Goal: Task Accomplishment & Management: Manage account settings

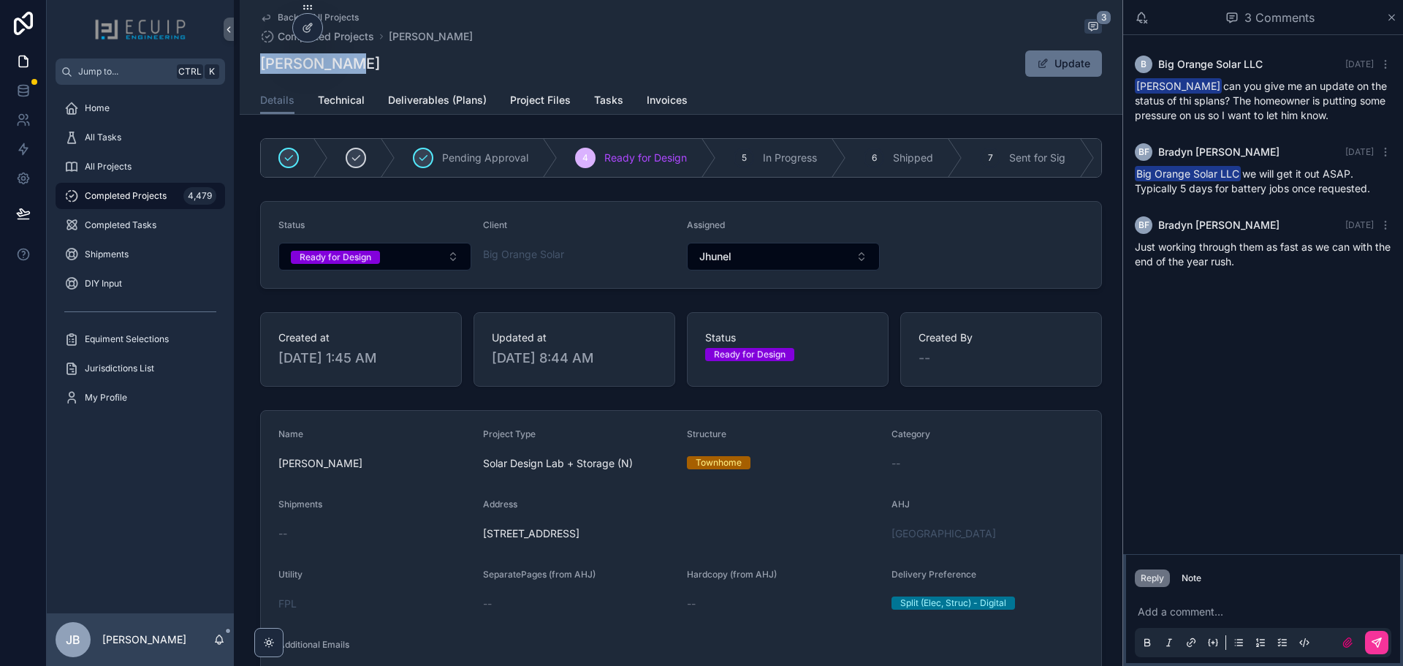
drag, startPoint x: 374, startPoint y: 63, endPoint x: 260, endPoint y: 57, distance: 114.2
click at [260, 57] on div "JAMES MINNS Update" at bounding box center [681, 64] width 842 height 28
copy h1 "JAMES MINNS"
click at [379, 265] on button "Ready for Design" at bounding box center [374, 257] width 193 height 28
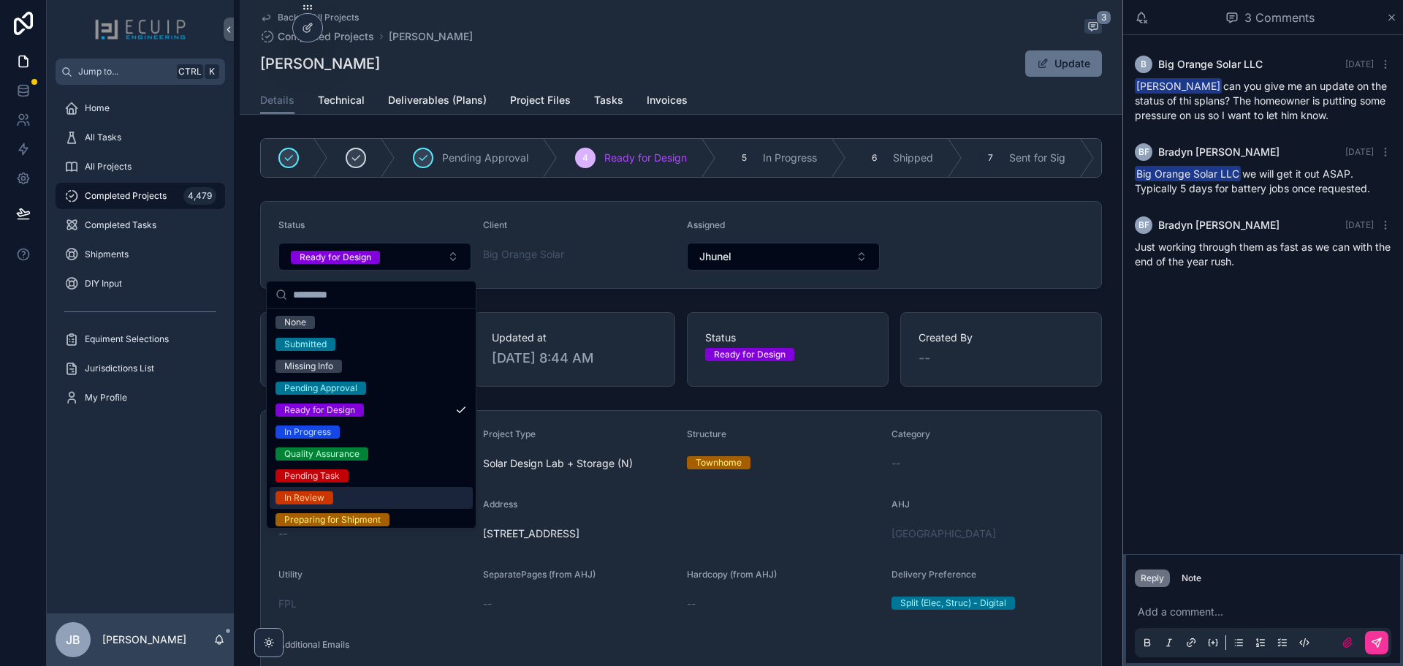
click at [336, 496] on div "In Review" at bounding box center [371, 498] width 203 height 22
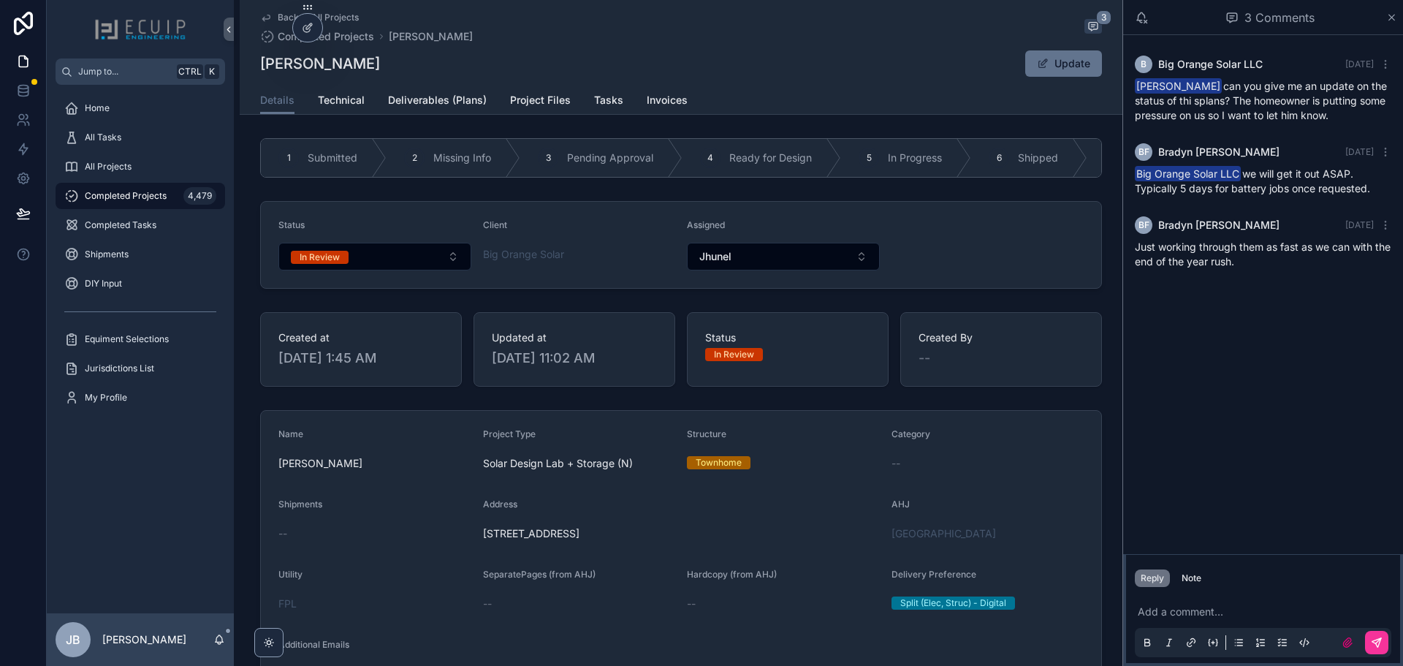
click at [167, 164] on div "All Projects" at bounding box center [140, 166] width 152 height 23
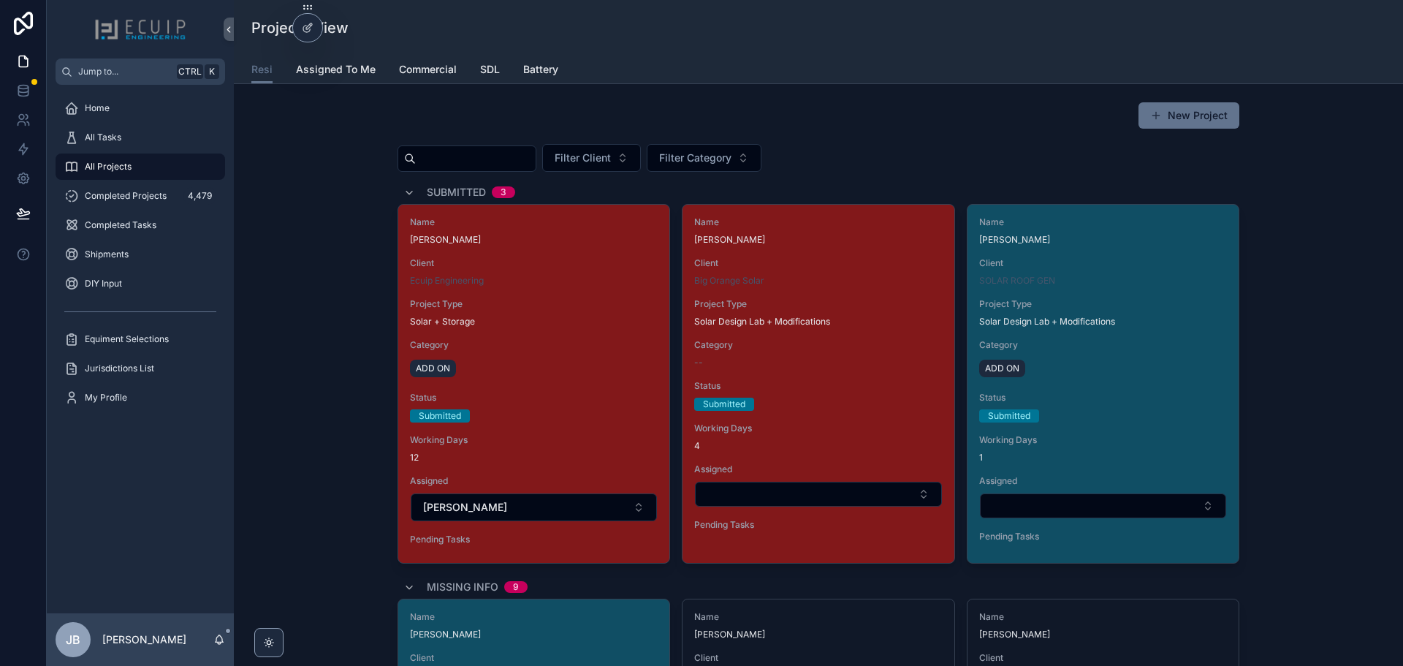
click at [154, 135] on div "All Tasks" at bounding box center [140, 137] width 152 height 23
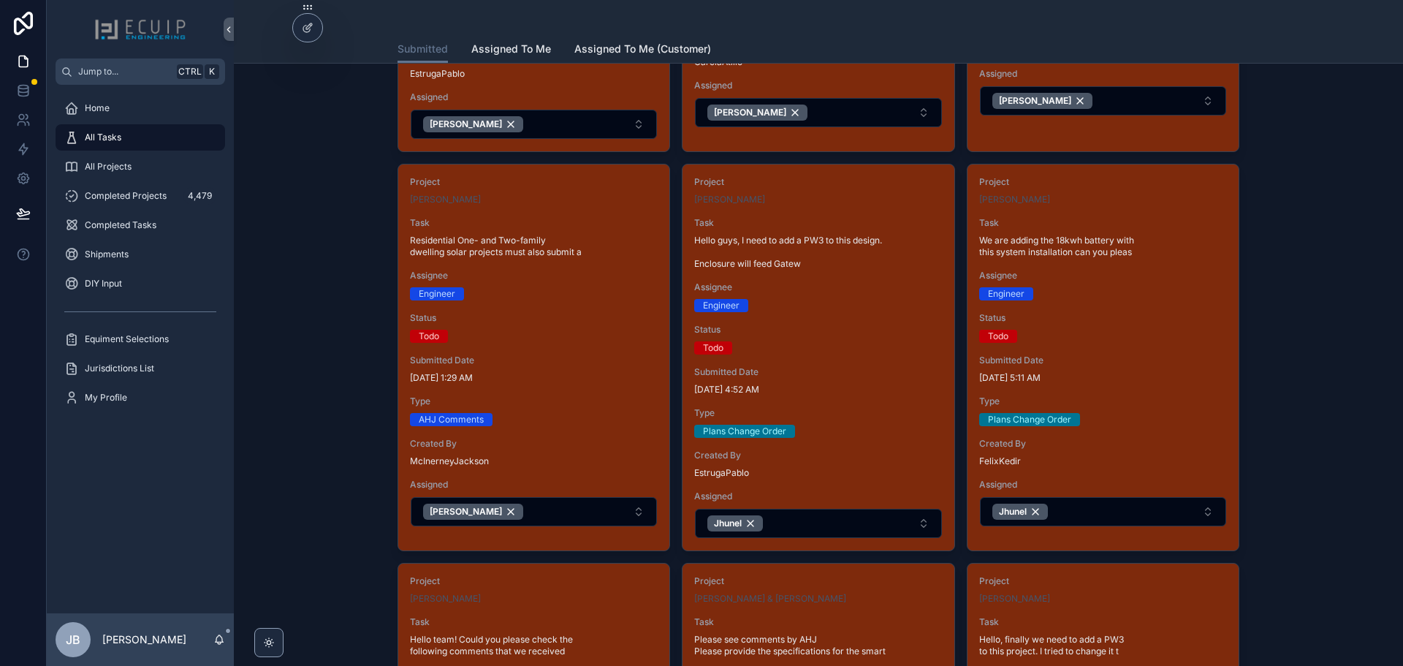
scroll to position [365, 0]
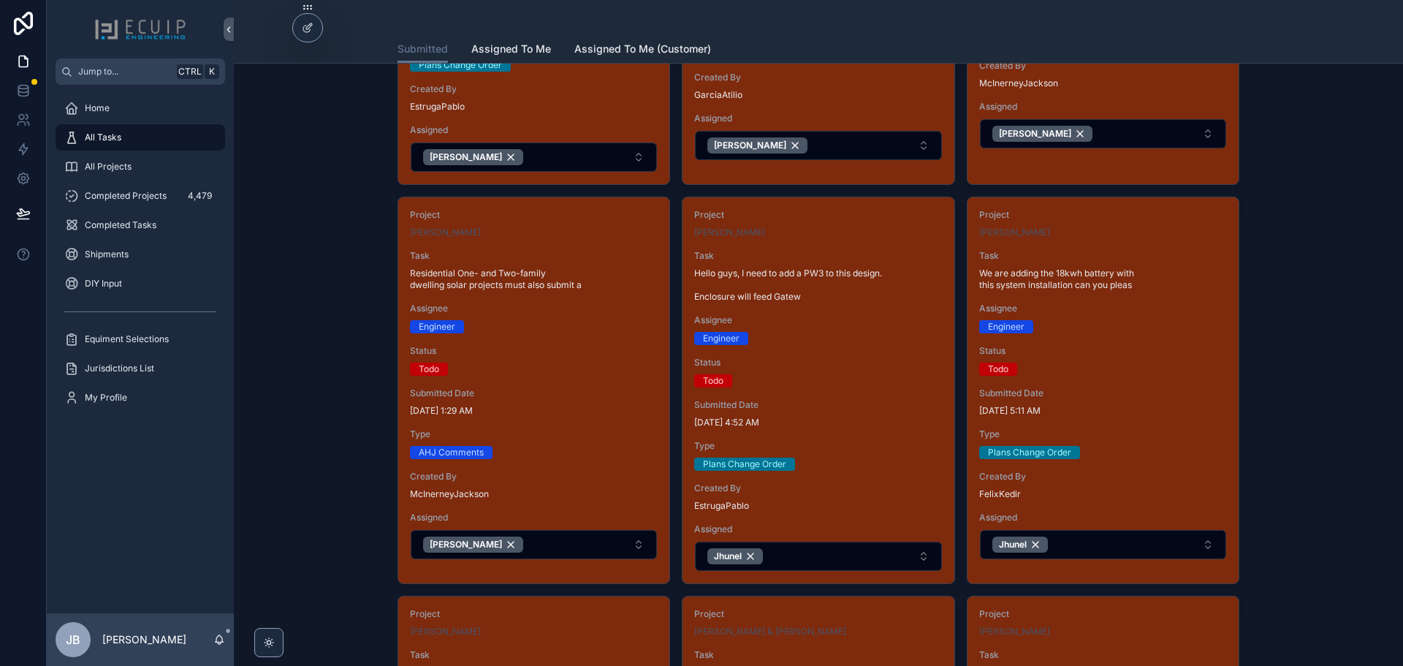
click at [840, 422] on span "[DATE] 4:52 AM" at bounding box center [818, 423] width 248 height 12
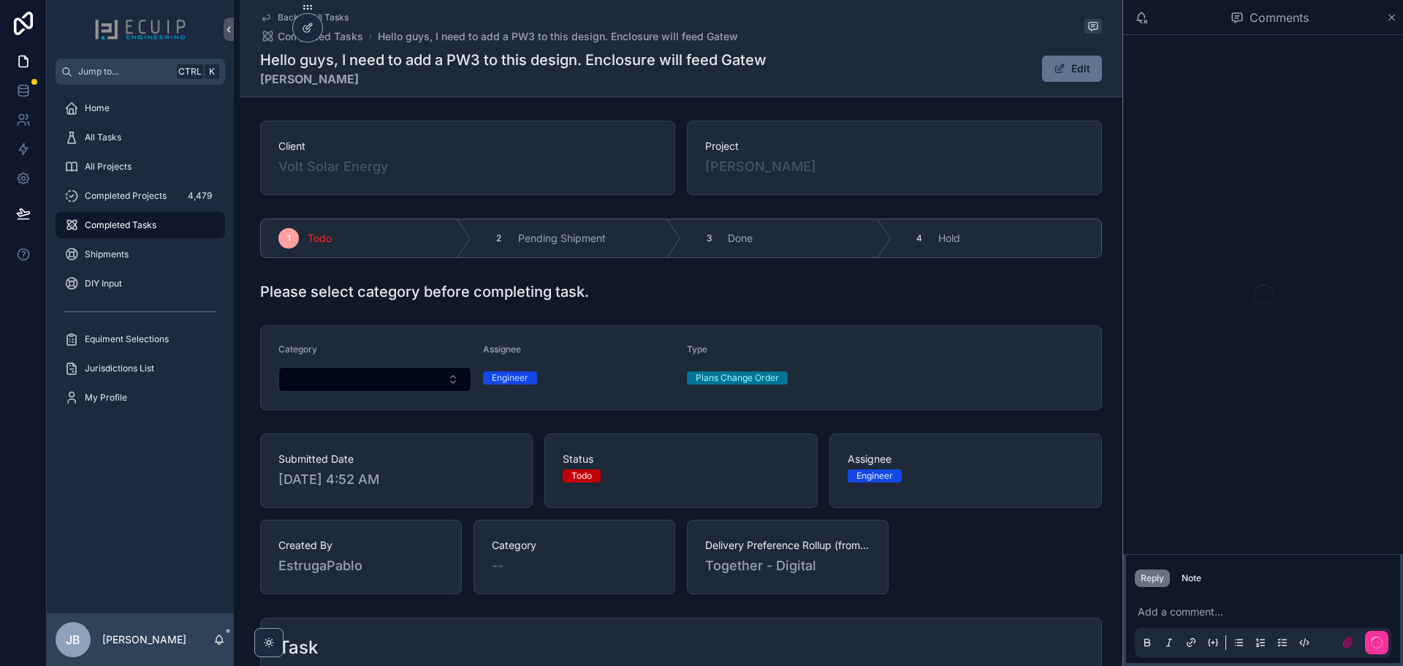
drag, startPoint x: 864, startPoint y: 167, endPoint x: 702, endPoint y: 178, distance: 161.9
click at [702, 178] on div "Project DIOSMEDY PERDOMO" at bounding box center [894, 158] width 415 height 75
copy span "[PERSON_NAME]"
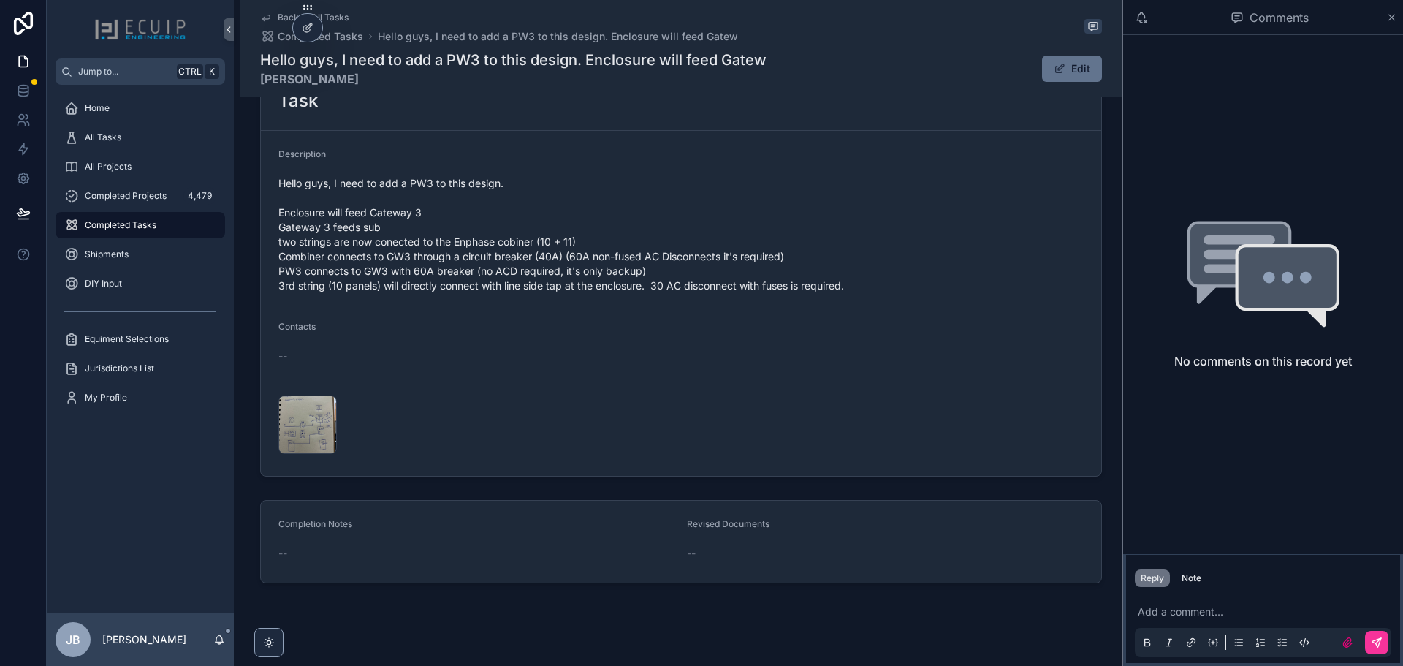
scroll to position [563, 0]
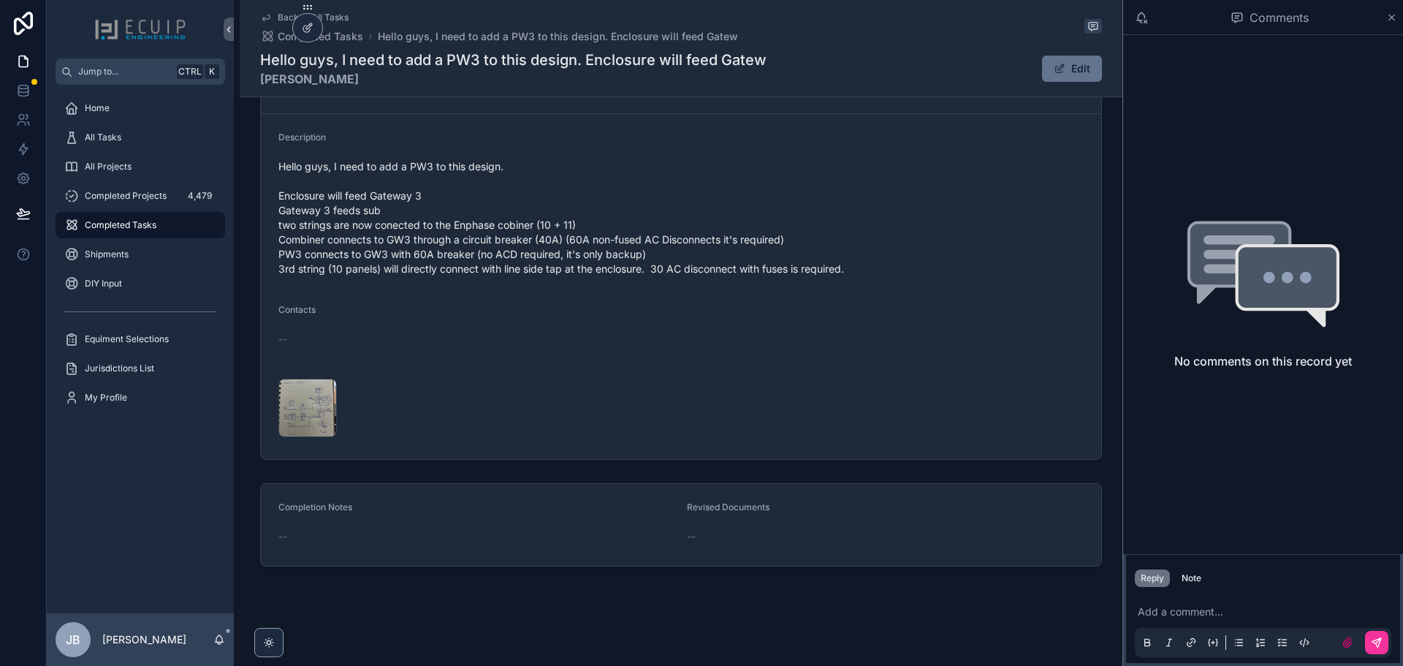
click at [292, 397] on div "WhatsApp-Image-2025-09-29-at-5.41.17-PM .jpeg" at bounding box center [307, 408] width 58 height 58
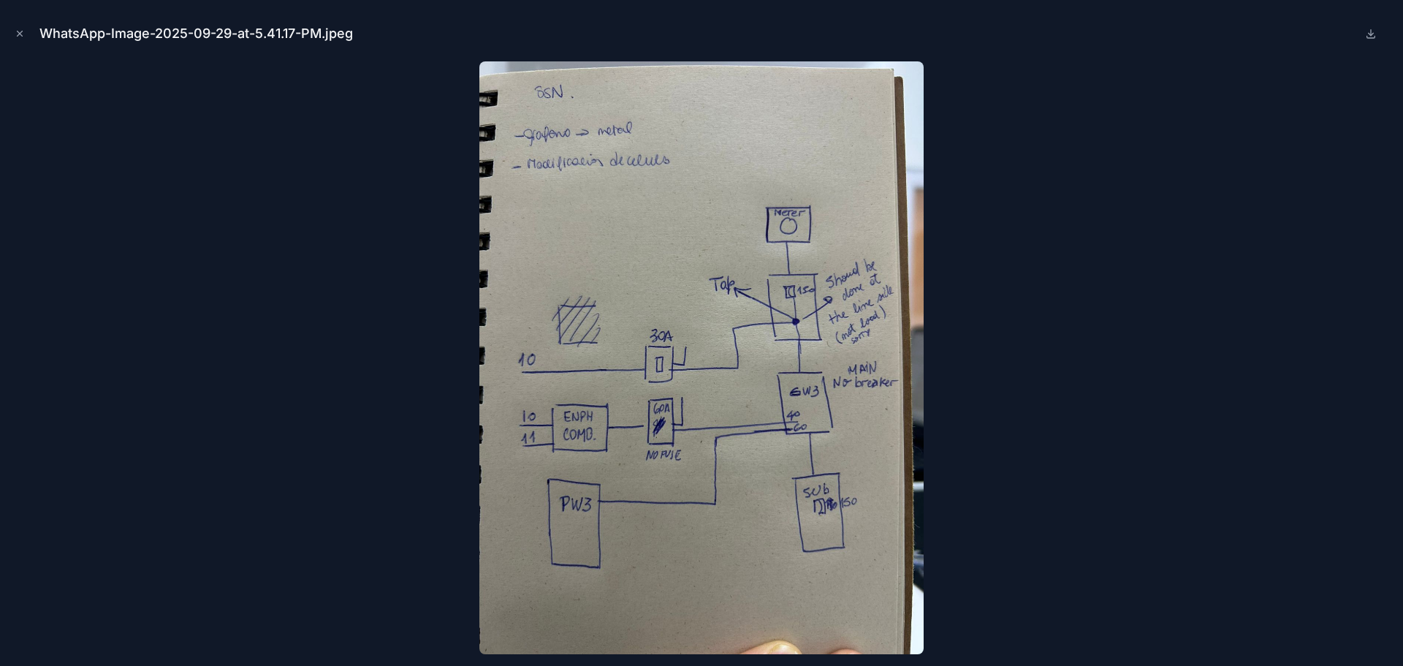
click at [1075, 281] on div at bounding box center [702, 357] width 1380 height 593
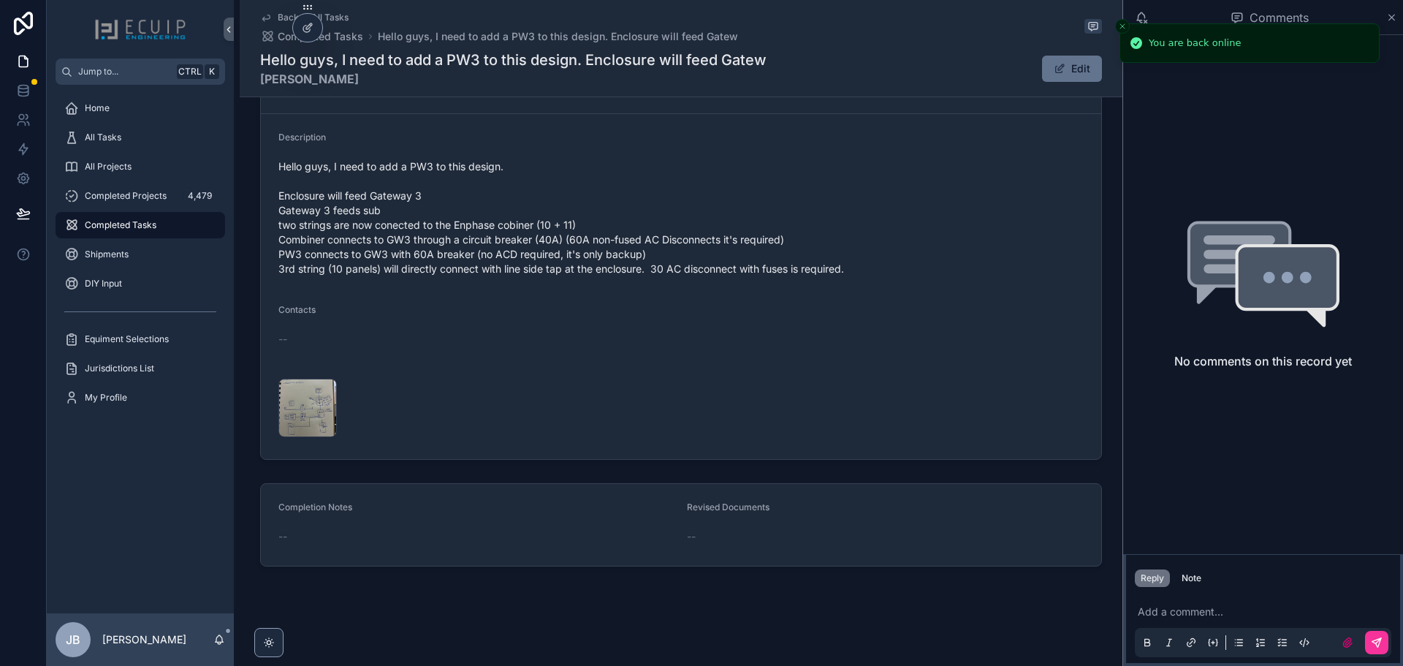
click at [152, 140] on div "All Tasks" at bounding box center [140, 137] width 152 height 23
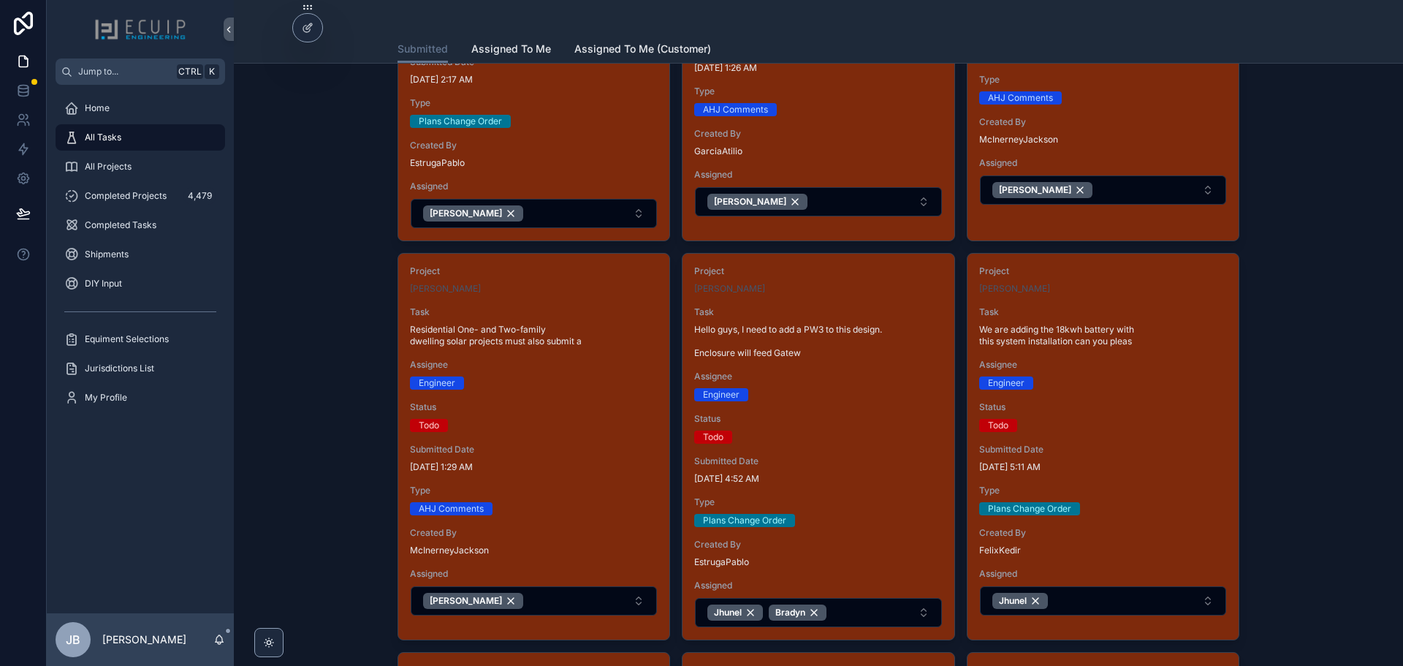
scroll to position [292, 0]
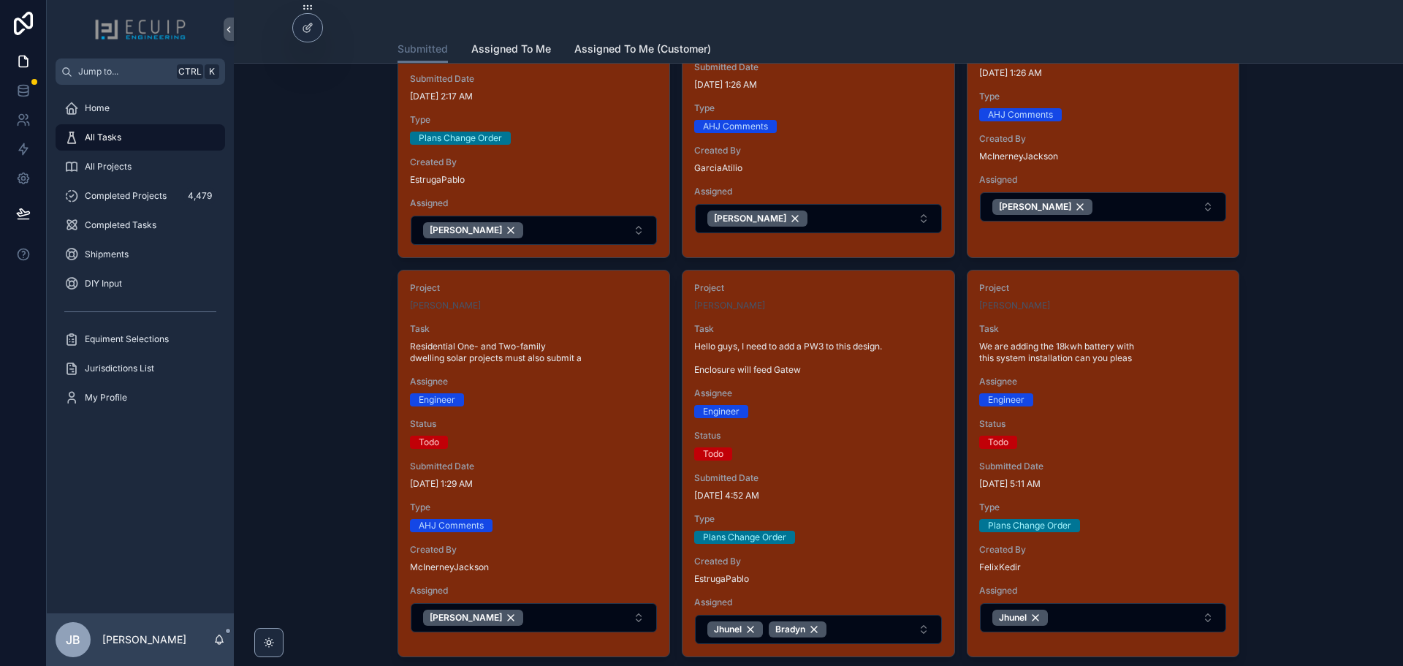
click at [1126, 412] on div "Project Nirav Raval Task We are adding the 18kwh battery with this system insta…" at bounding box center [1103, 457] width 271 height 374
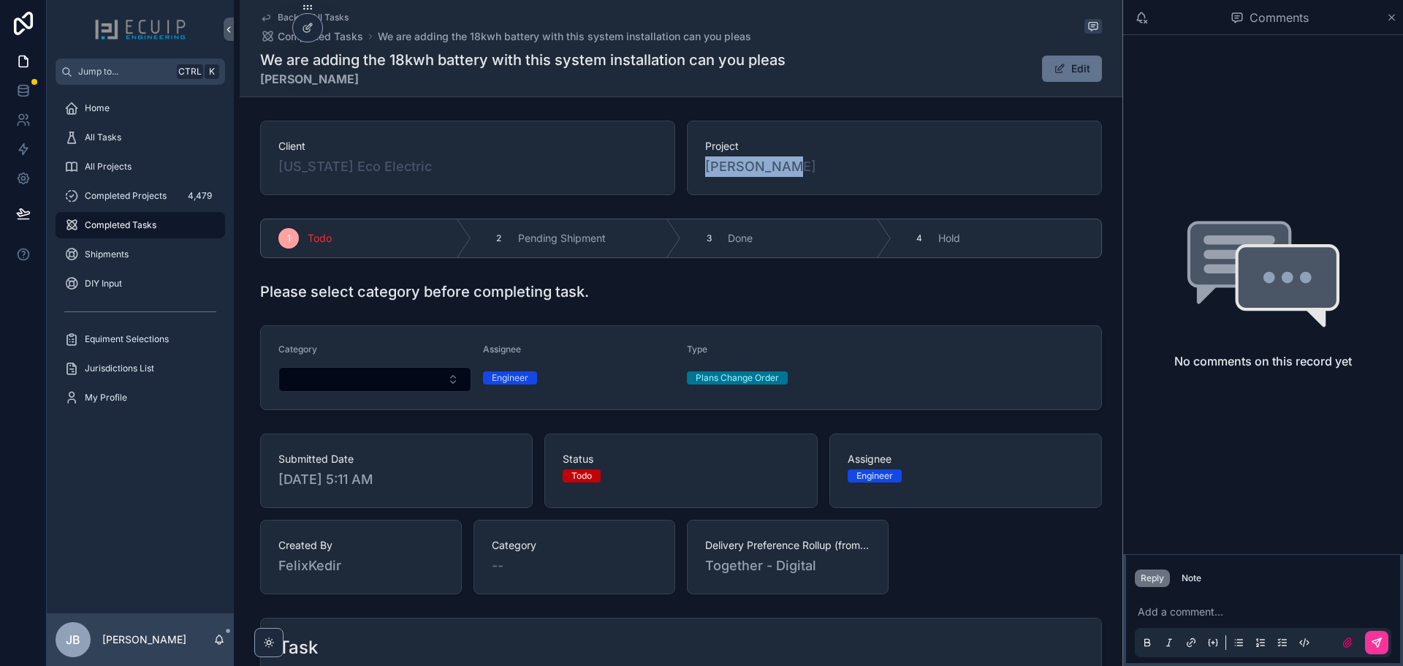
drag, startPoint x: 784, startPoint y: 166, endPoint x: 700, endPoint y: 172, distance: 84.3
click at [700, 172] on div "Project Nirav Raval" at bounding box center [894, 158] width 415 height 75
copy span "[PERSON_NAME]"
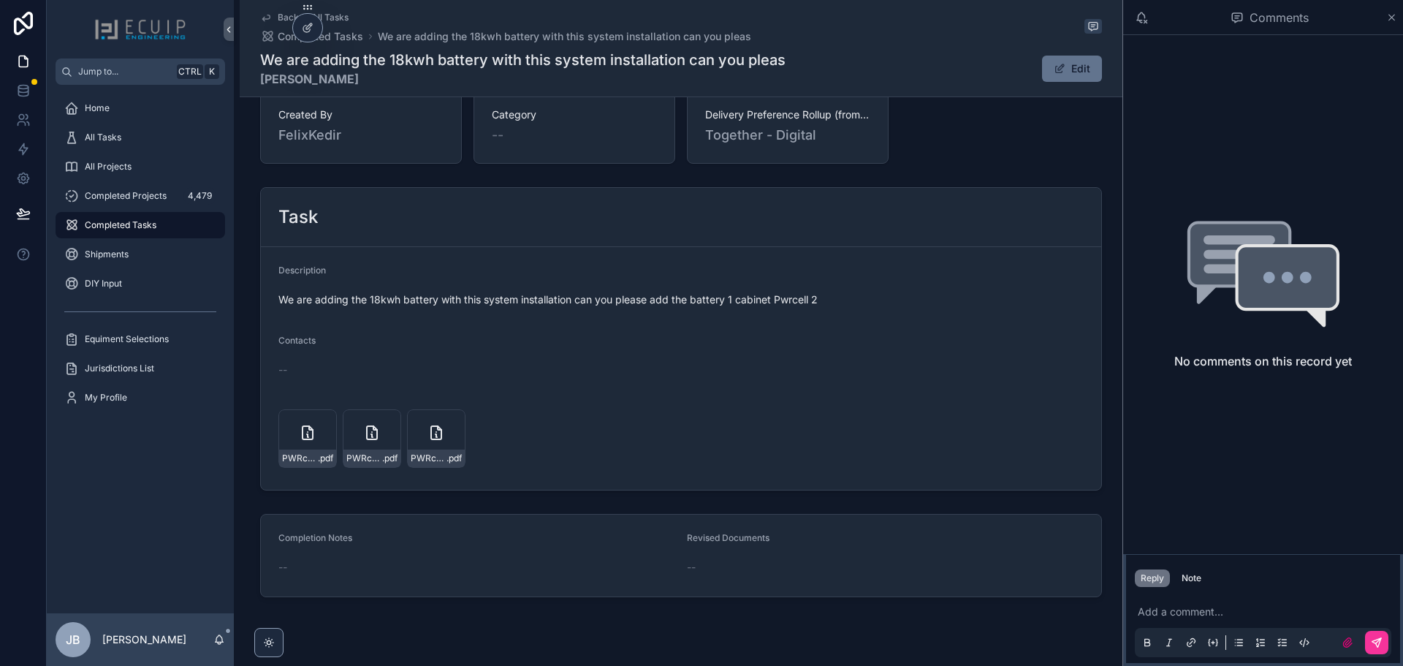
scroll to position [439, 0]
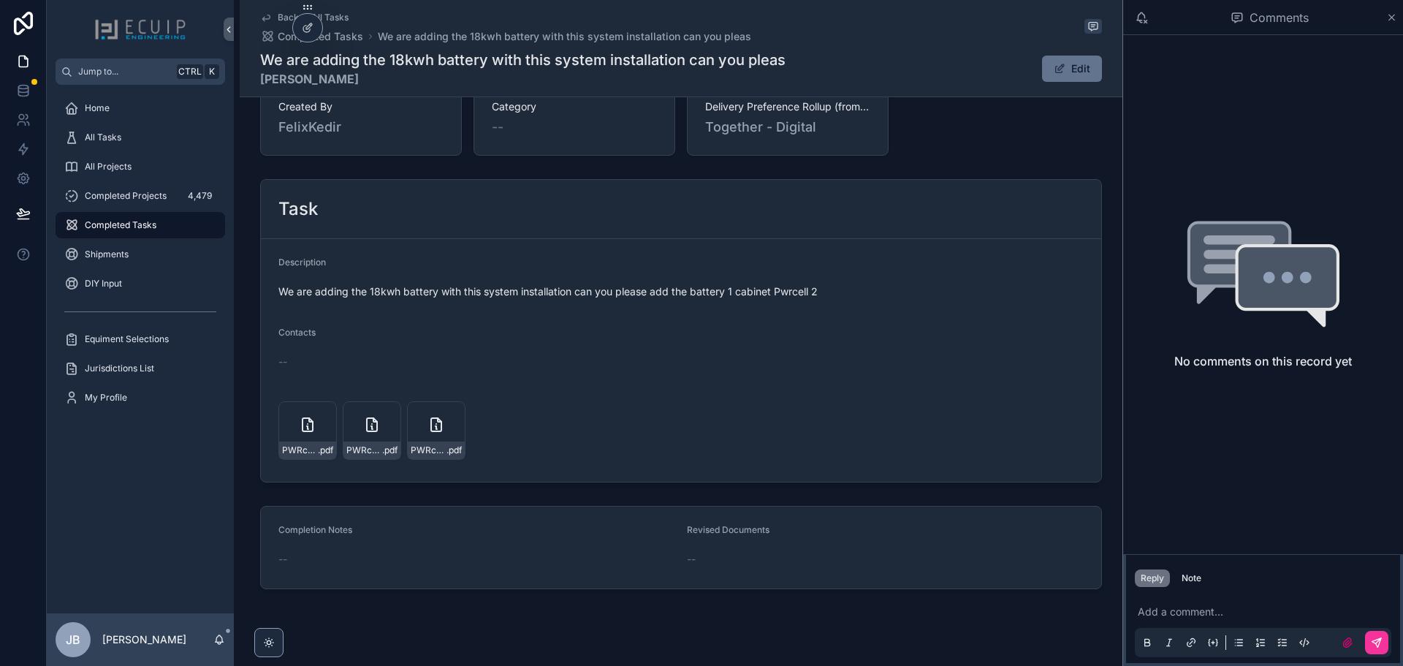
click at [299, 428] on icon "scrollable content" at bounding box center [308, 425] width 18 height 18
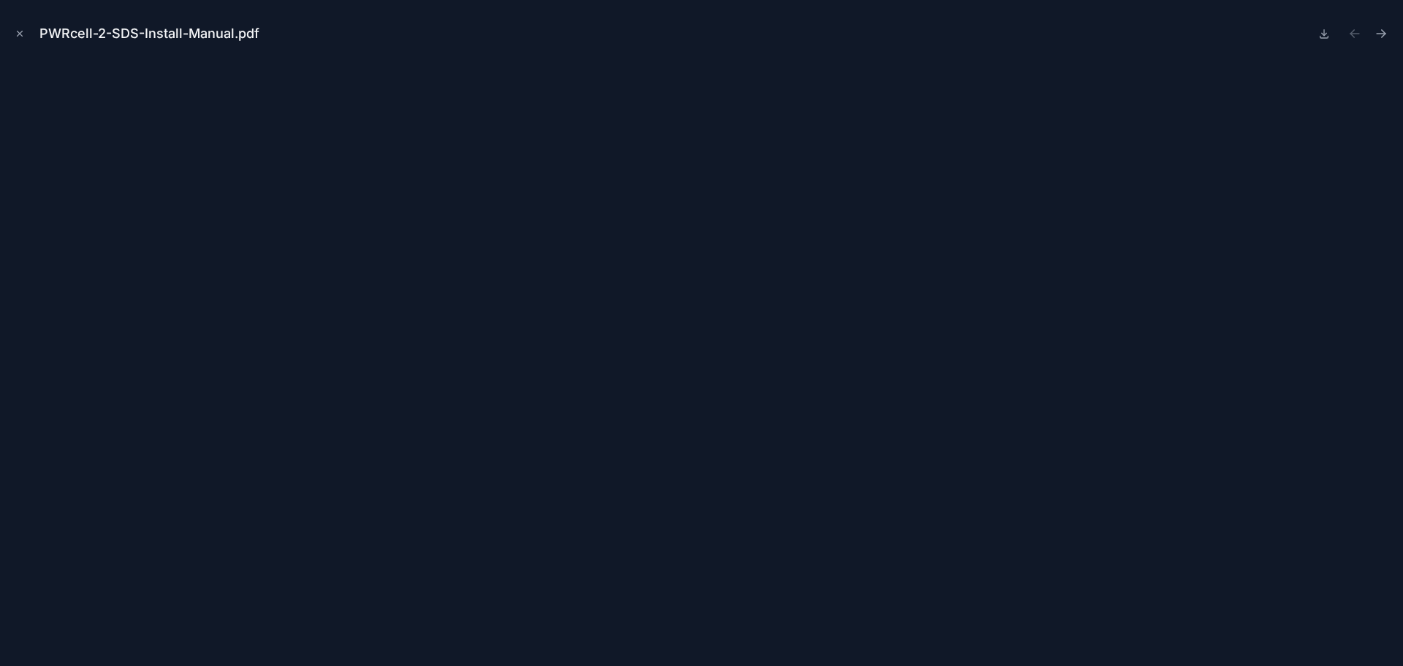
click at [18, 33] on icon "Close modal" at bounding box center [20, 34] width 10 height 10
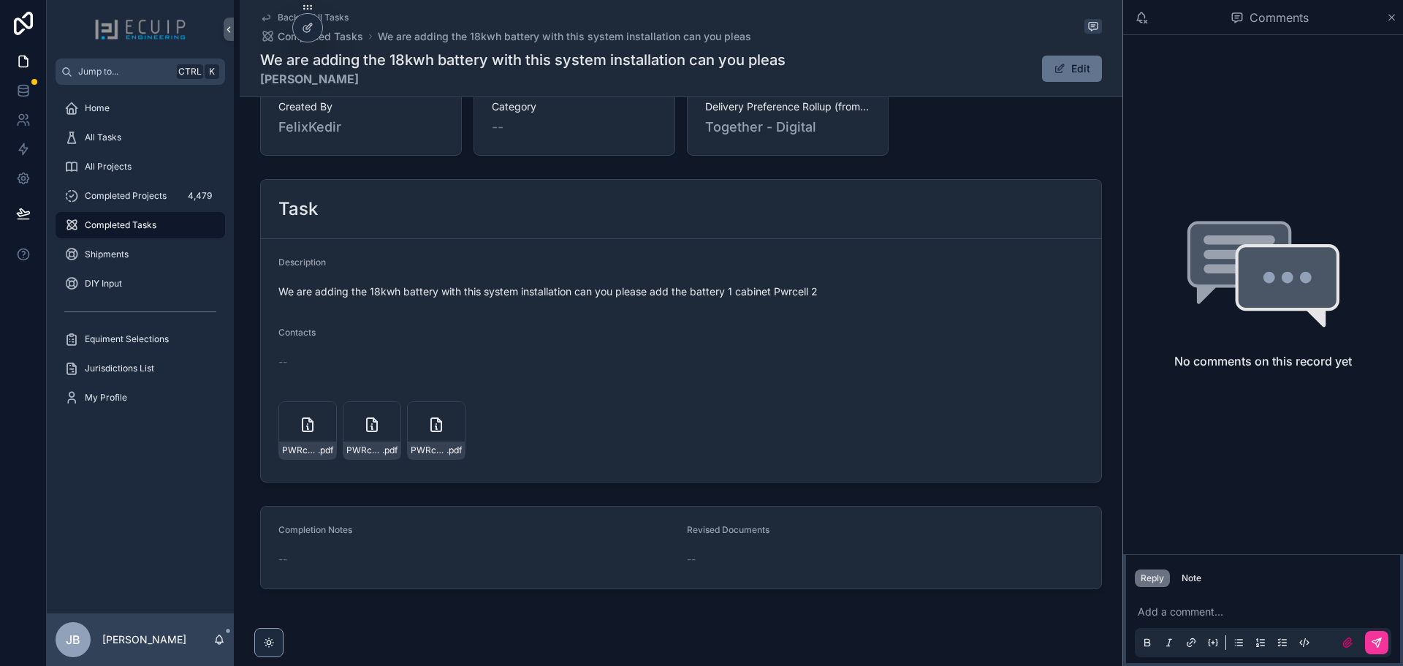
click at [356, 426] on div "PWRcell-2-Inverter-Install-Manual .pdf" at bounding box center [372, 430] width 58 height 58
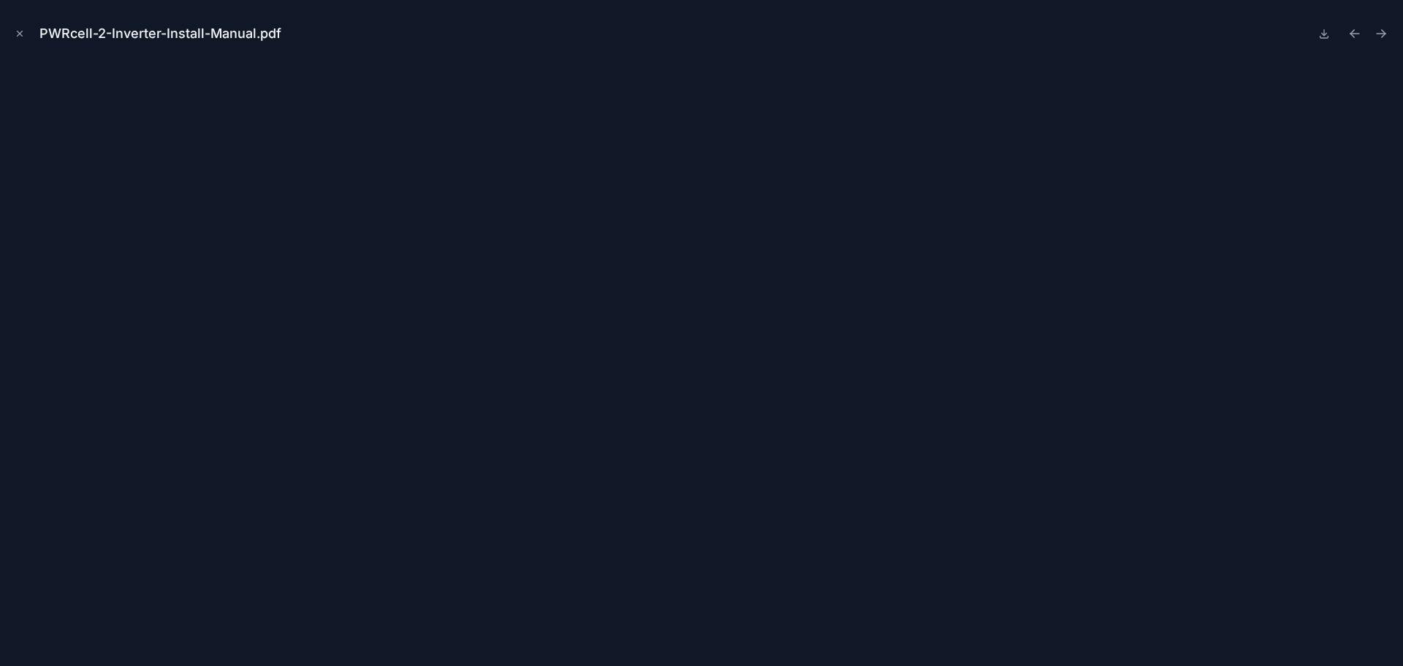
click at [18, 30] on icon "Close modal" at bounding box center [20, 34] width 10 height 10
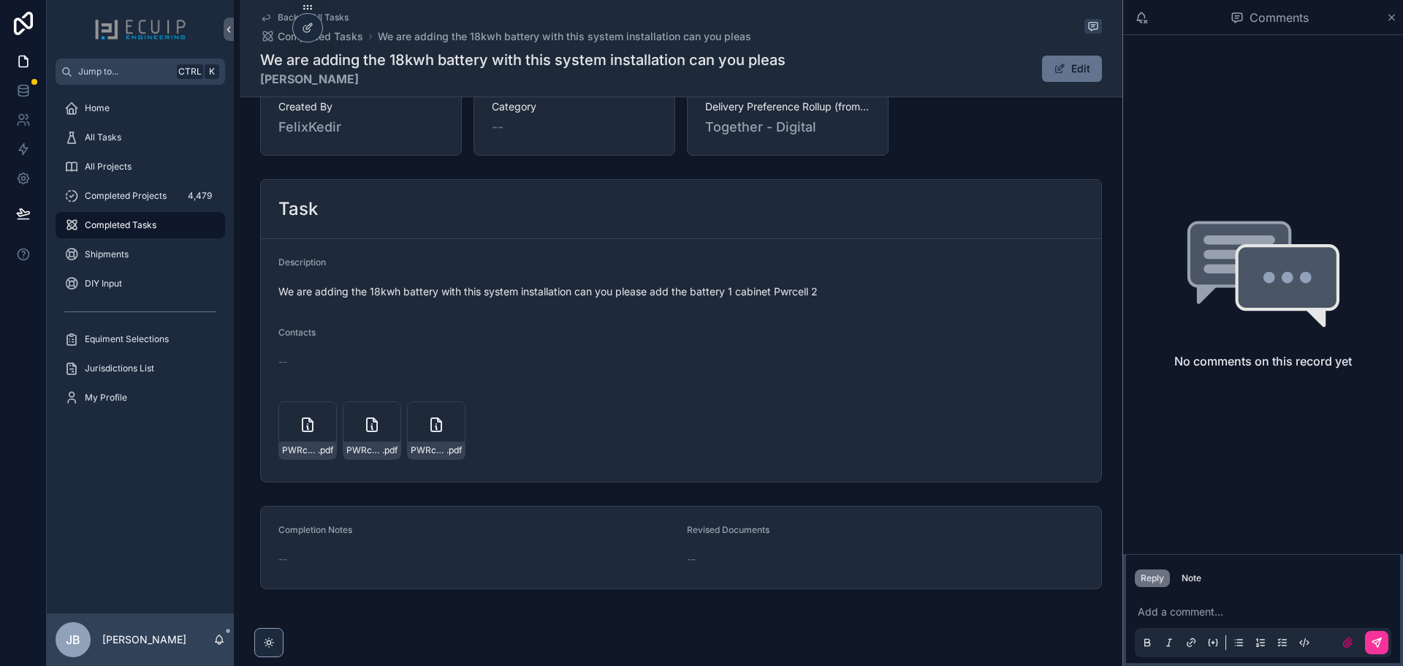
click at [430, 438] on div "PWRcell-2-Battery-Install-Manual .pdf" at bounding box center [436, 430] width 58 height 58
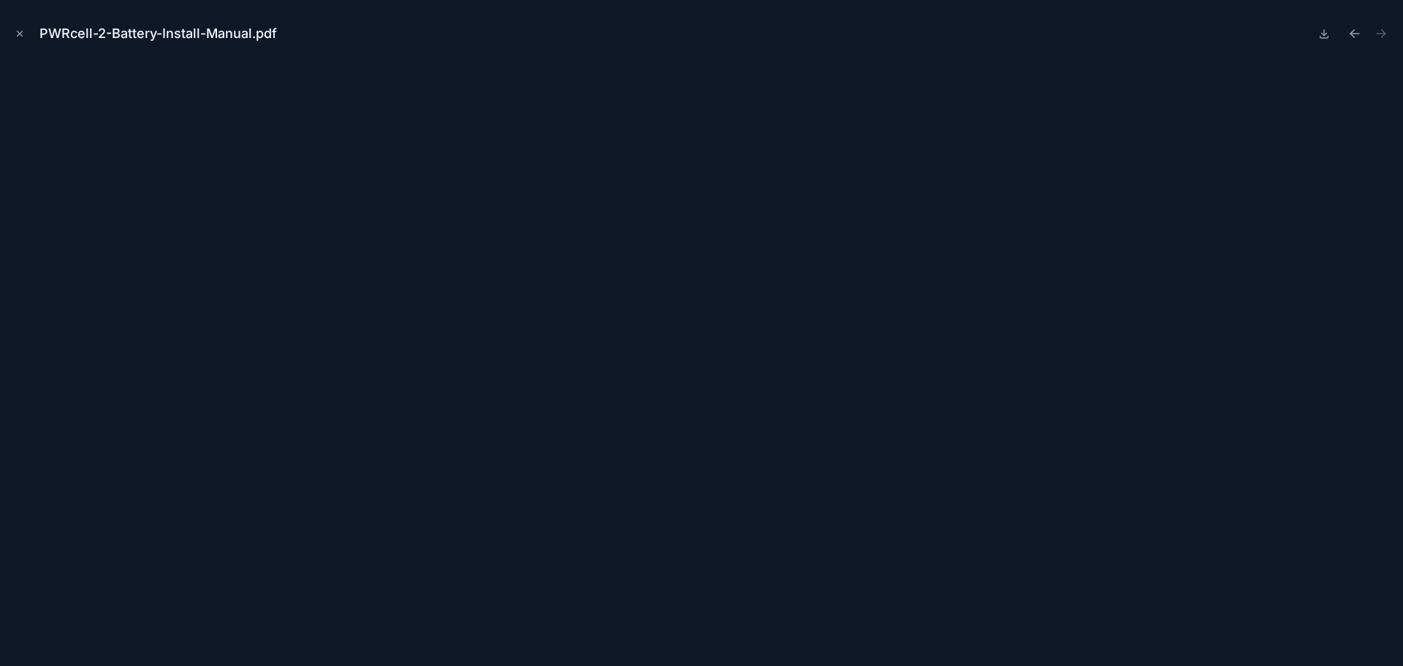
click at [15, 34] on icon "Close modal" at bounding box center [20, 34] width 10 height 10
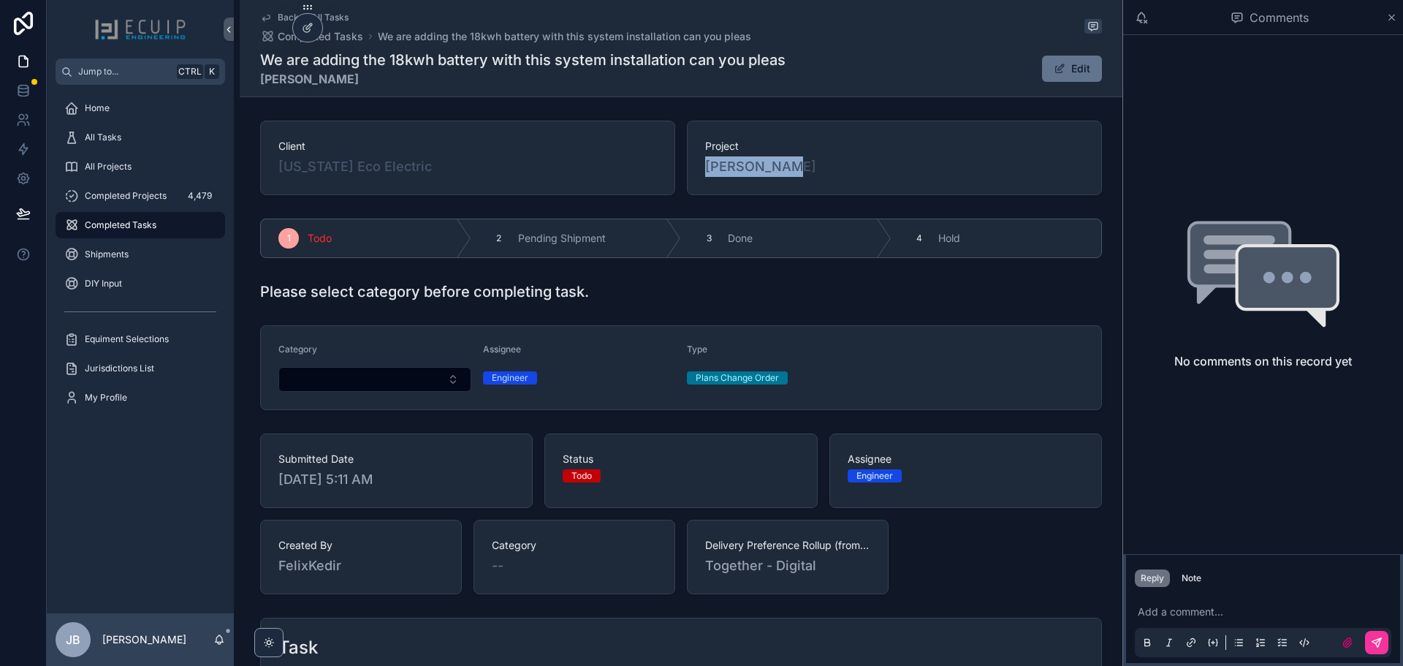
drag, startPoint x: 786, startPoint y: 168, endPoint x: 701, endPoint y: 171, distance: 85.6
click at [701, 171] on div "Project Nirav Raval" at bounding box center [894, 158] width 415 height 75
copy span "[PERSON_NAME]"
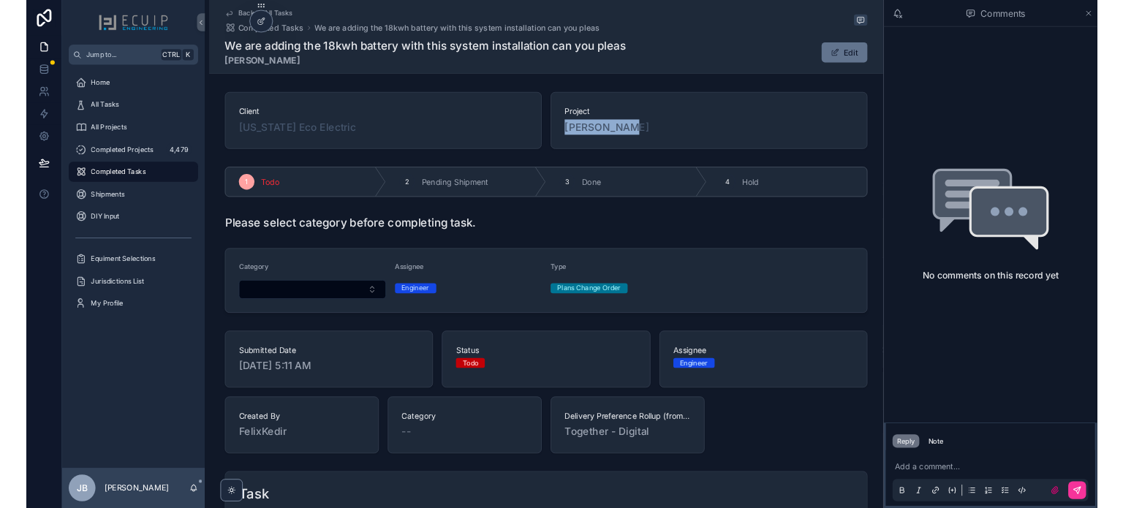
scroll to position [365, 0]
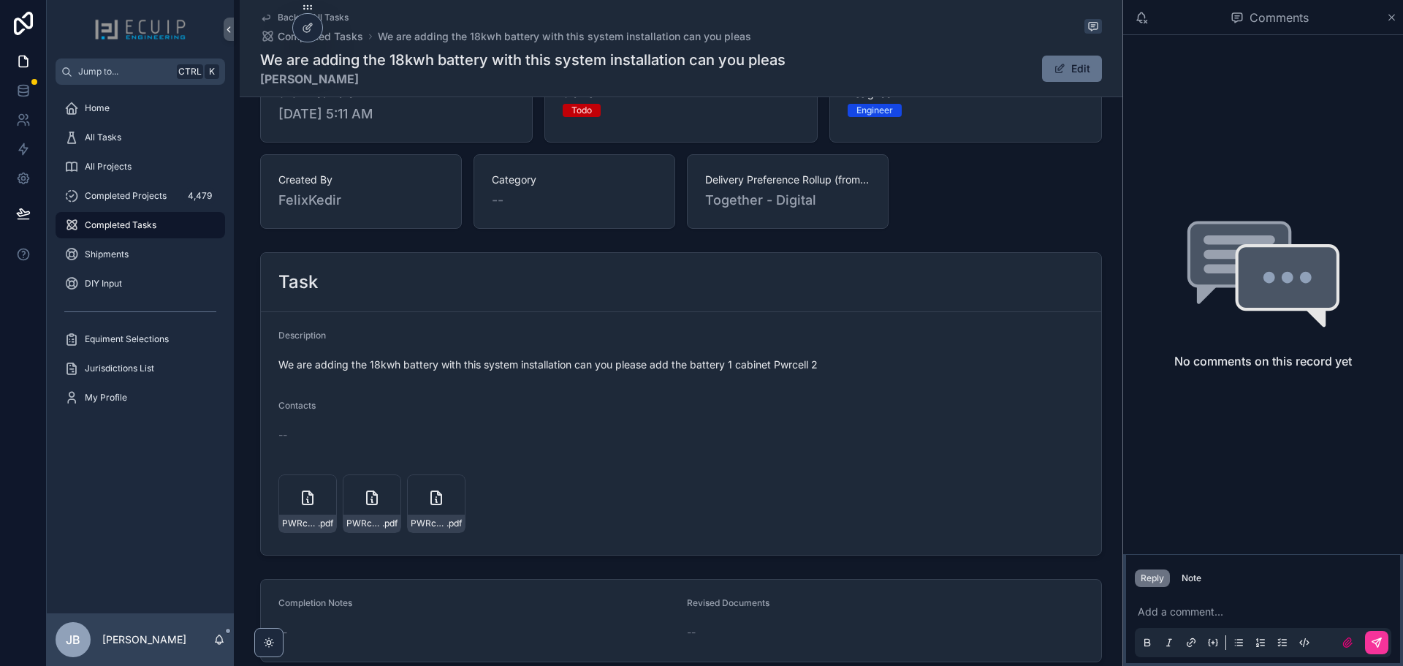
click at [369, 504] on icon "scrollable content" at bounding box center [372, 497] width 10 height 13
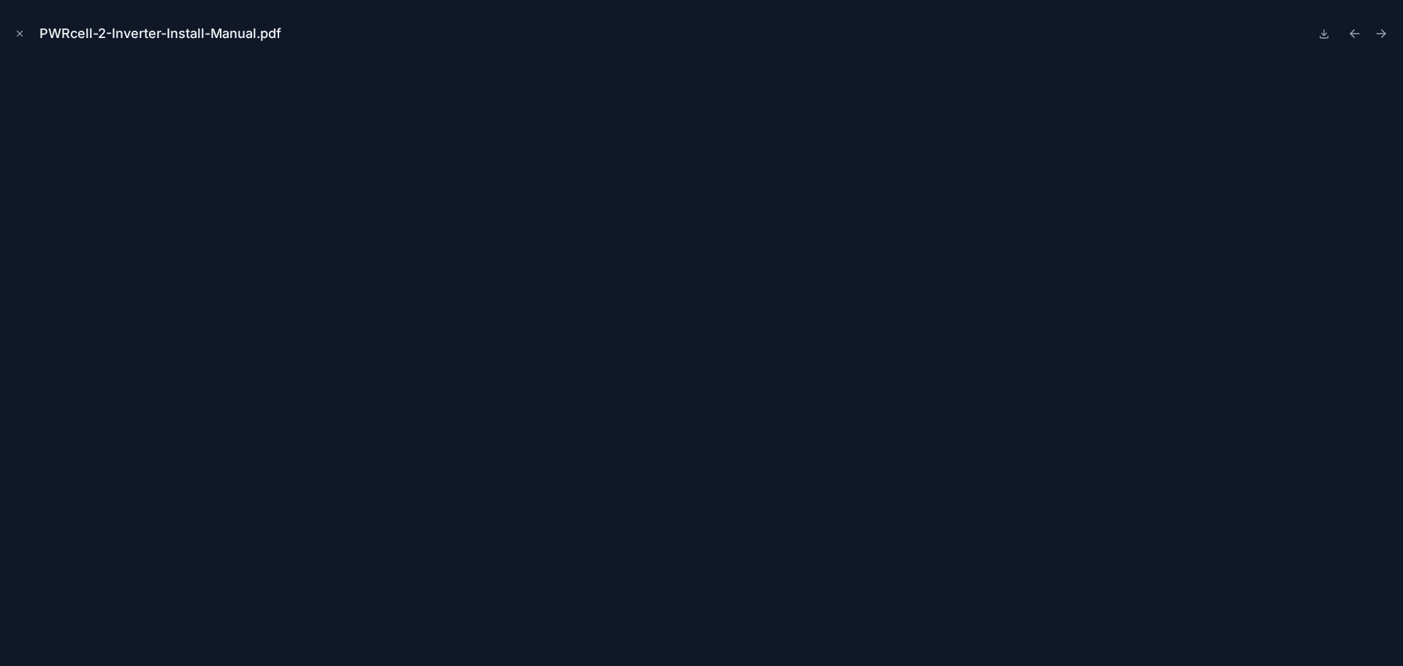
click at [20, 29] on icon "Close modal" at bounding box center [20, 34] width 10 height 10
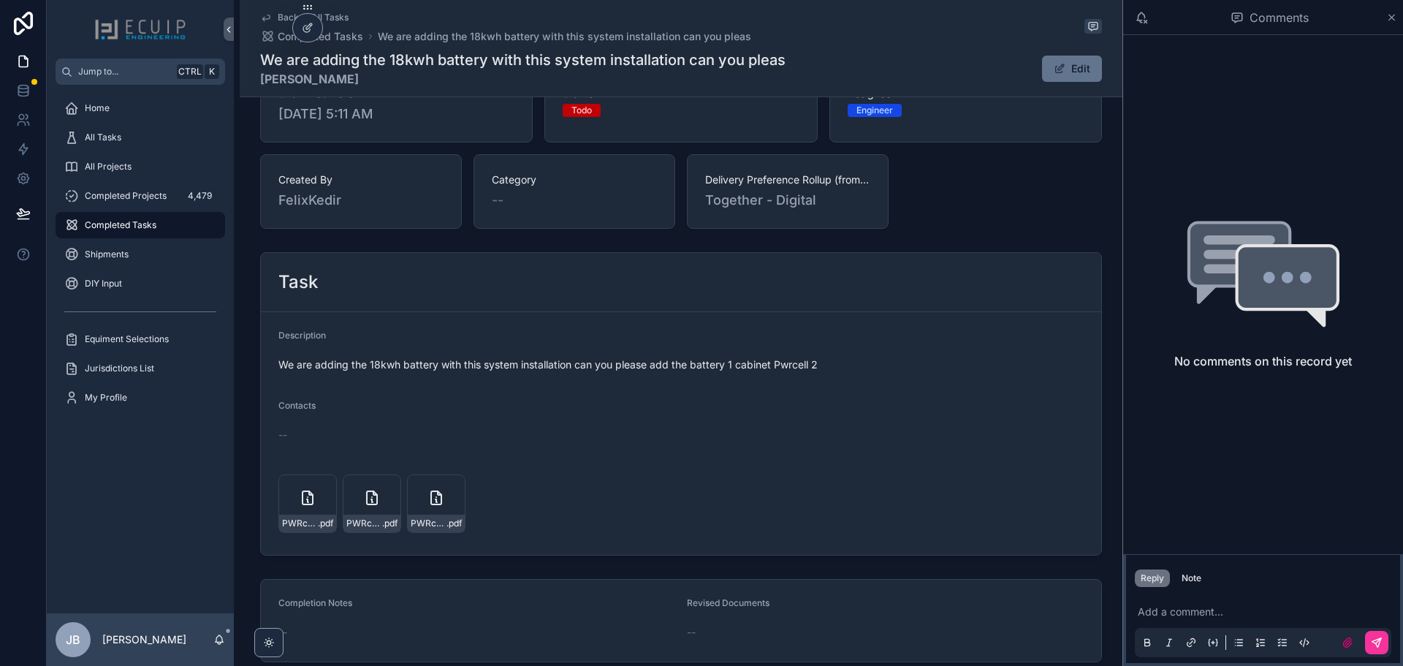
click at [295, 507] on div "PWRcell-2-SDS-Install-Manual .pdf" at bounding box center [307, 503] width 58 height 58
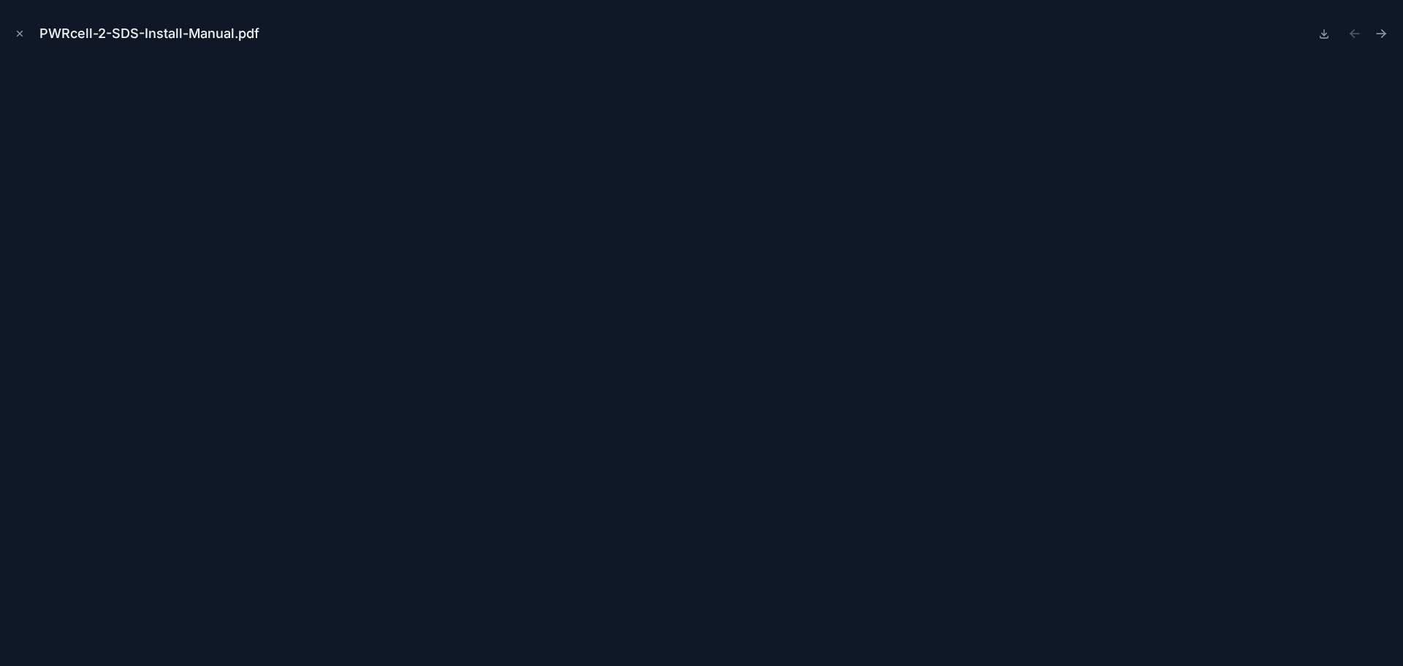
click at [20, 36] on icon "Close modal" at bounding box center [20, 34] width 10 height 10
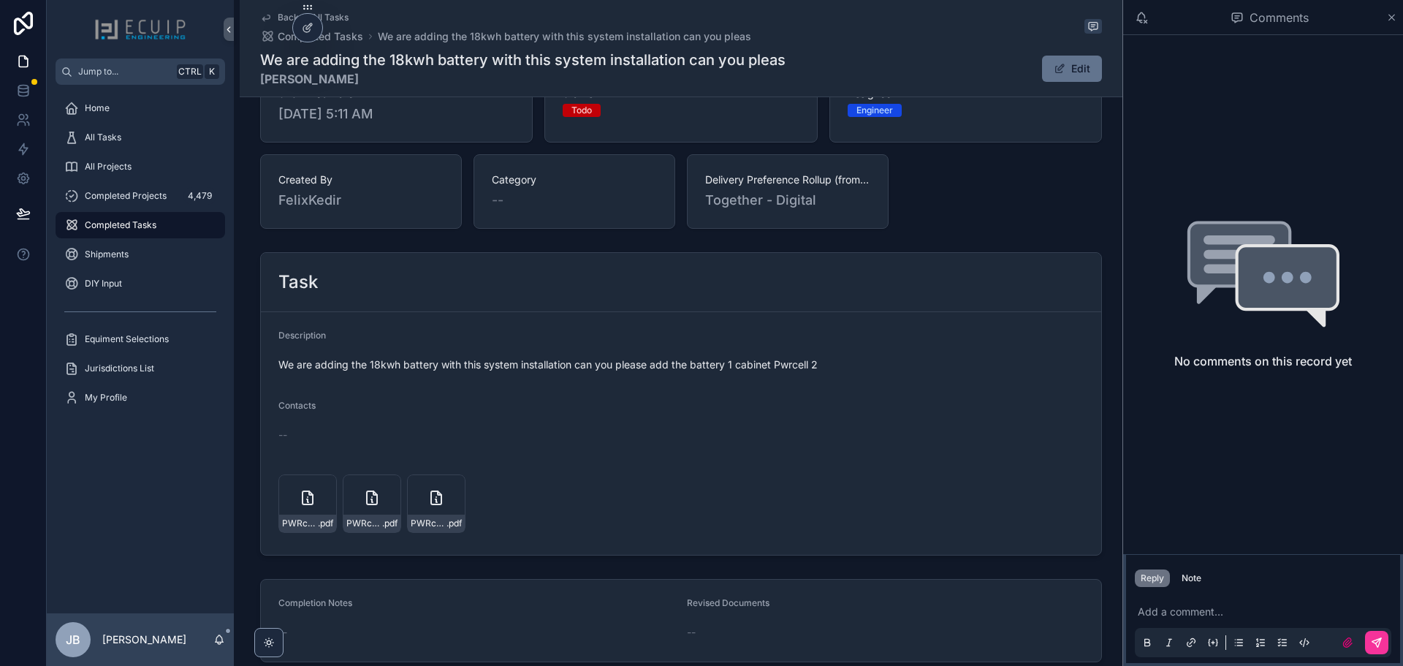
click at [359, 504] on div "PWRcell-2-Inverter-Install-Manual .pdf" at bounding box center [372, 503] width 58 height 58
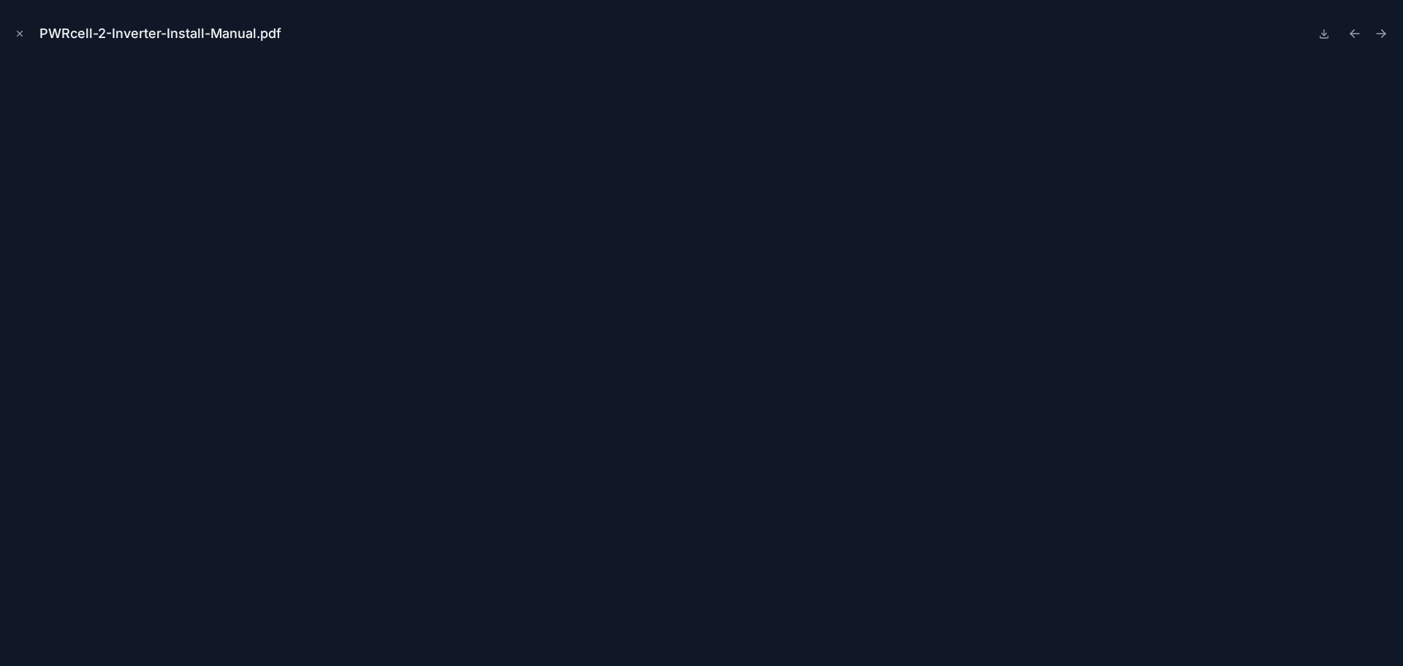
click at [23, 30] on icon "Close modal" at bounding box center [20, 34] width 10 height 10
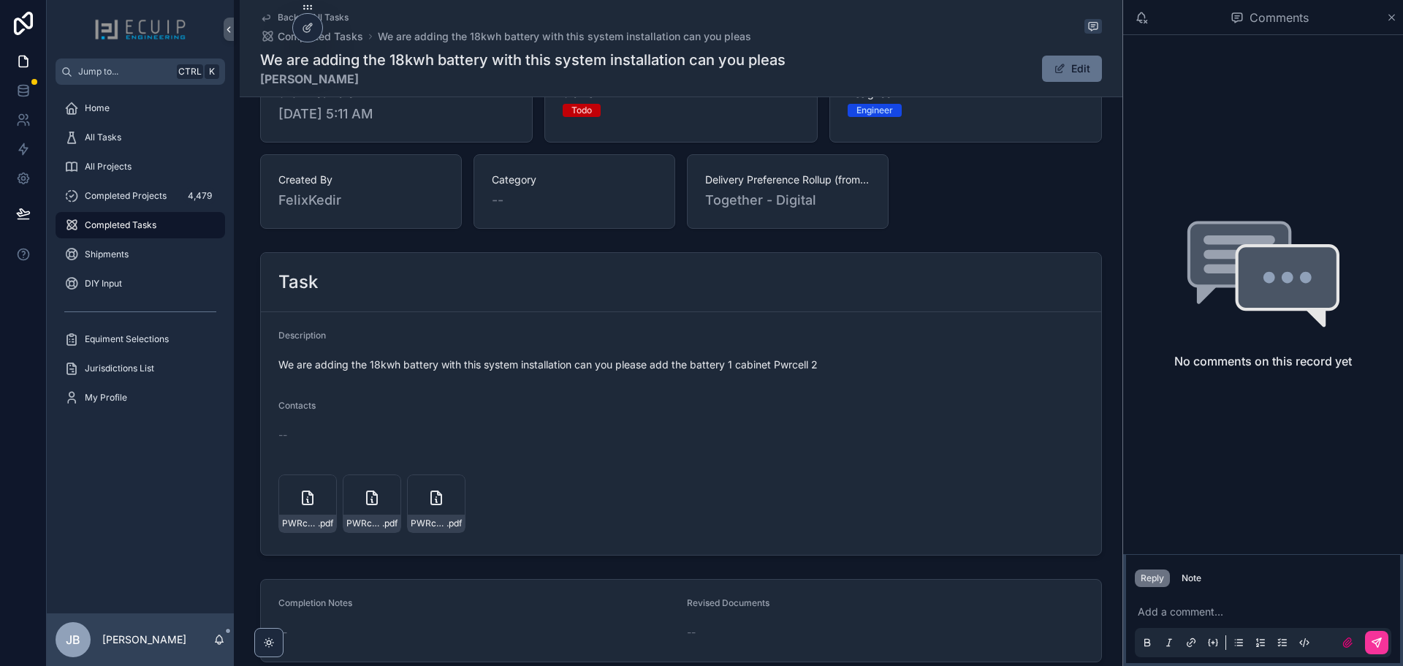
click at [440, 501] on icon "scrollable content" at bounding box center [437, 498] width 18 height 18
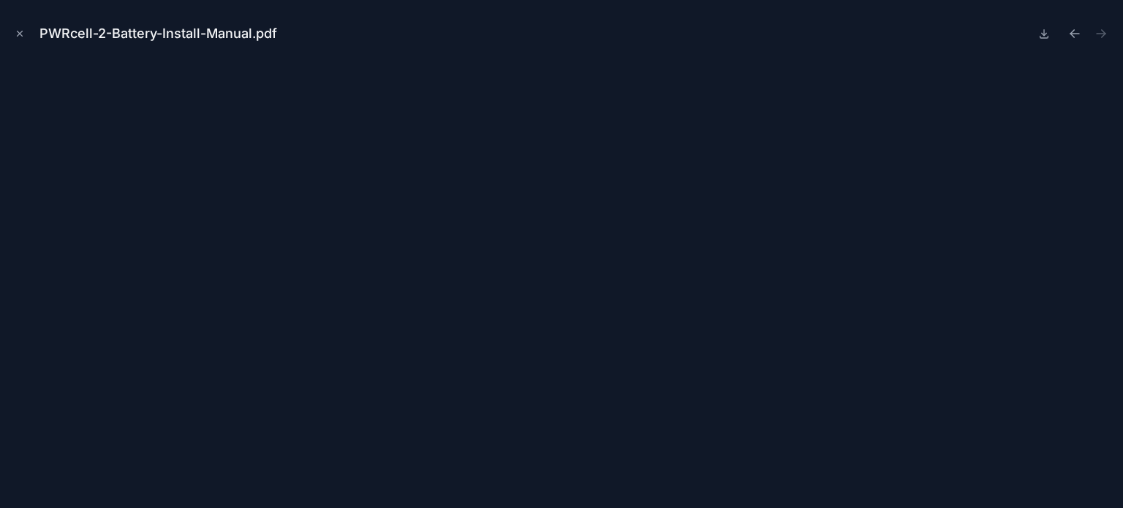
scroll to position [365, 0]
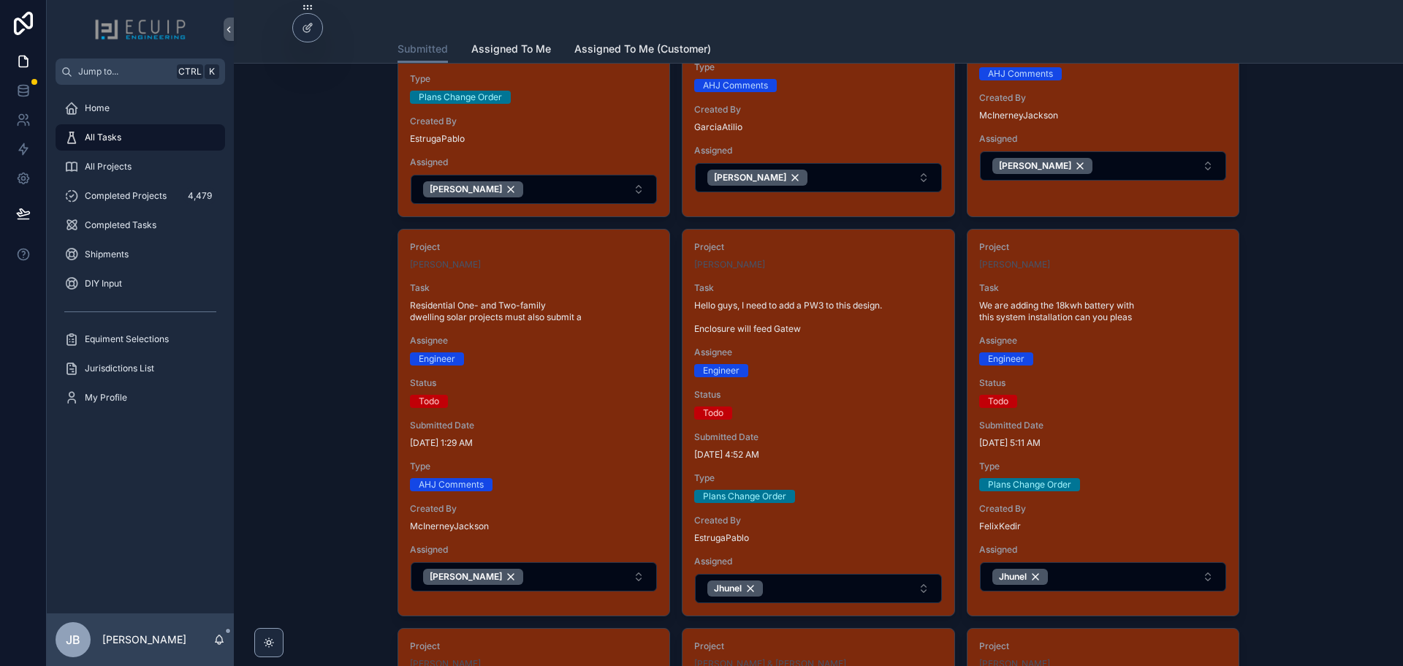
scroll to position [512, 0]
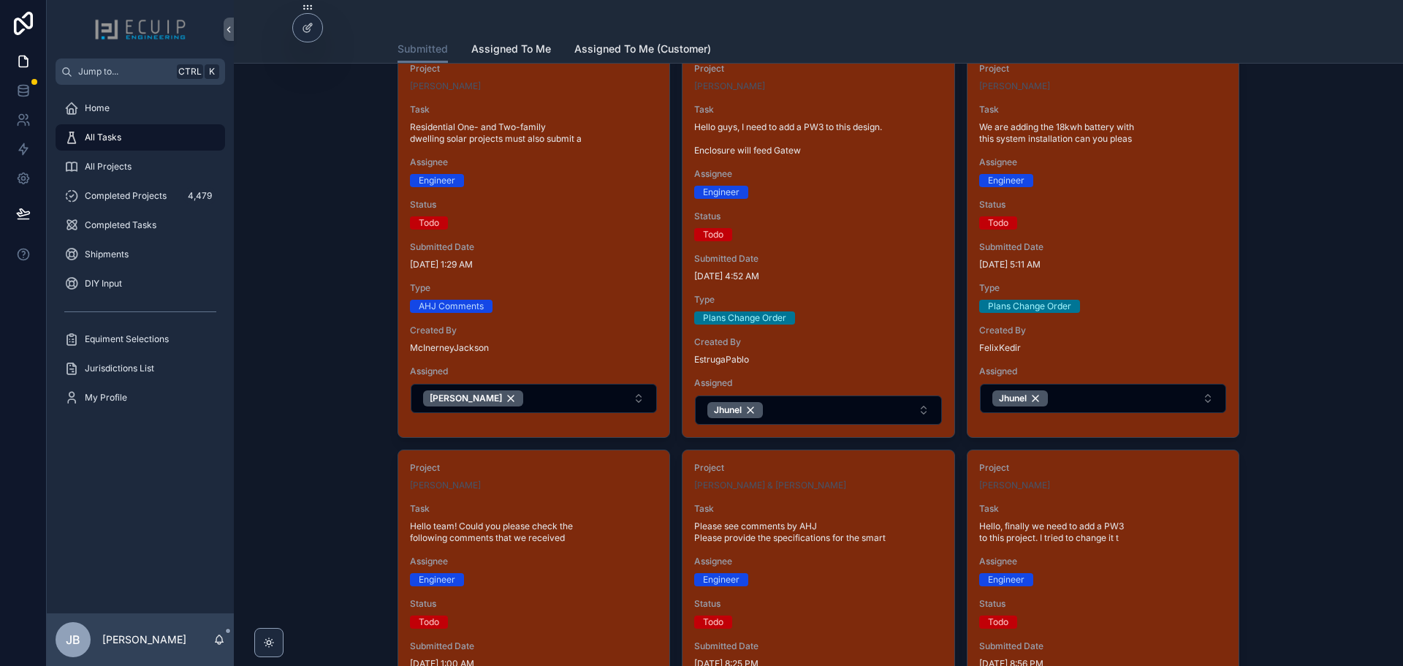
click at [838, 314] on div "Plans Change Order" at bounding box center [818, 317] width 248 height 13
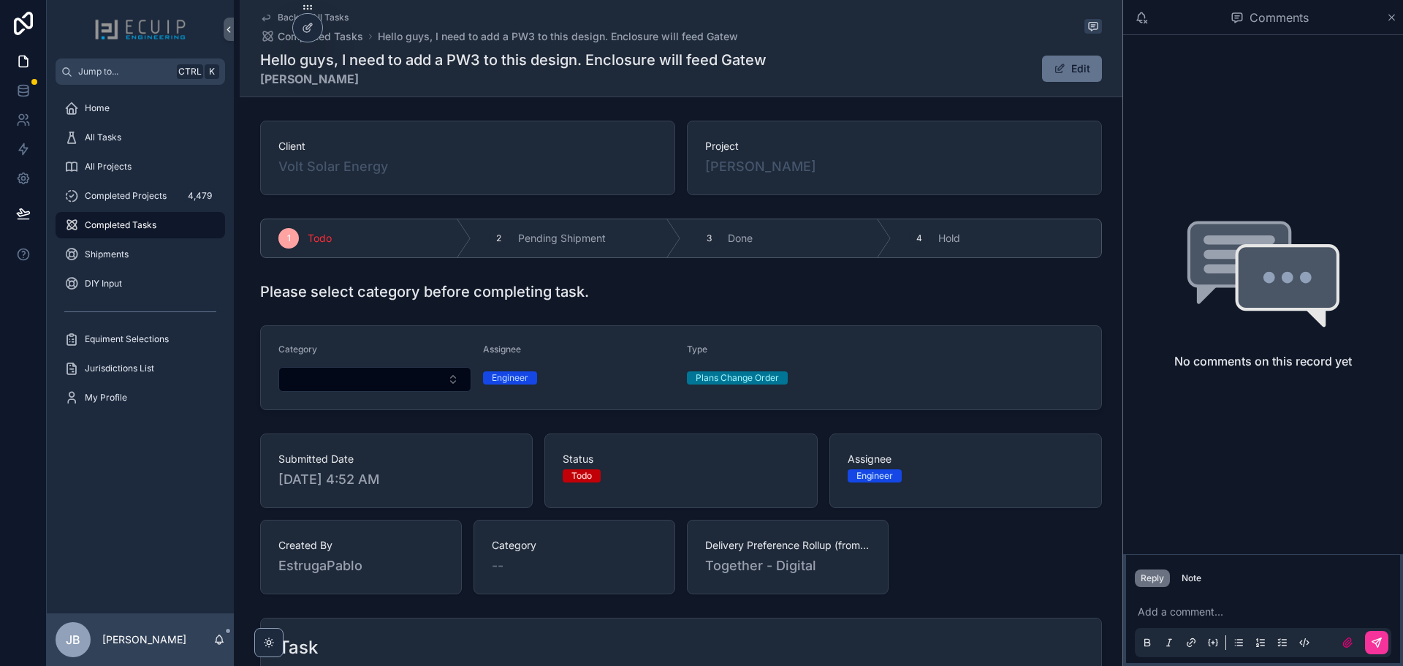
drag, startPoint x: 892, startPoint y: 162, endPoint x: 702, endPoint y: 175, distance: 190.4
click at [705, 175] on div "[PERSON_NAME]" at bounding box center [894, 166] width 379 height 20
copy span "[PERSON_NAME]"
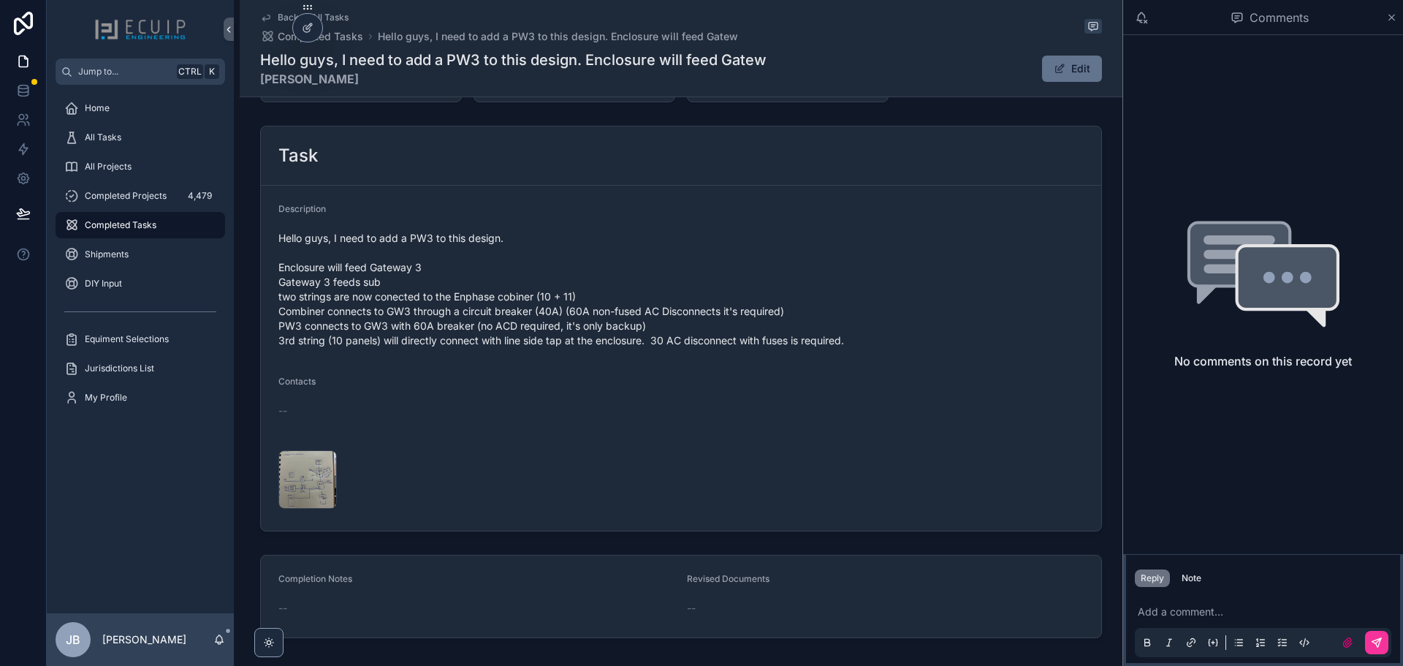
scroll to position [512, 0]
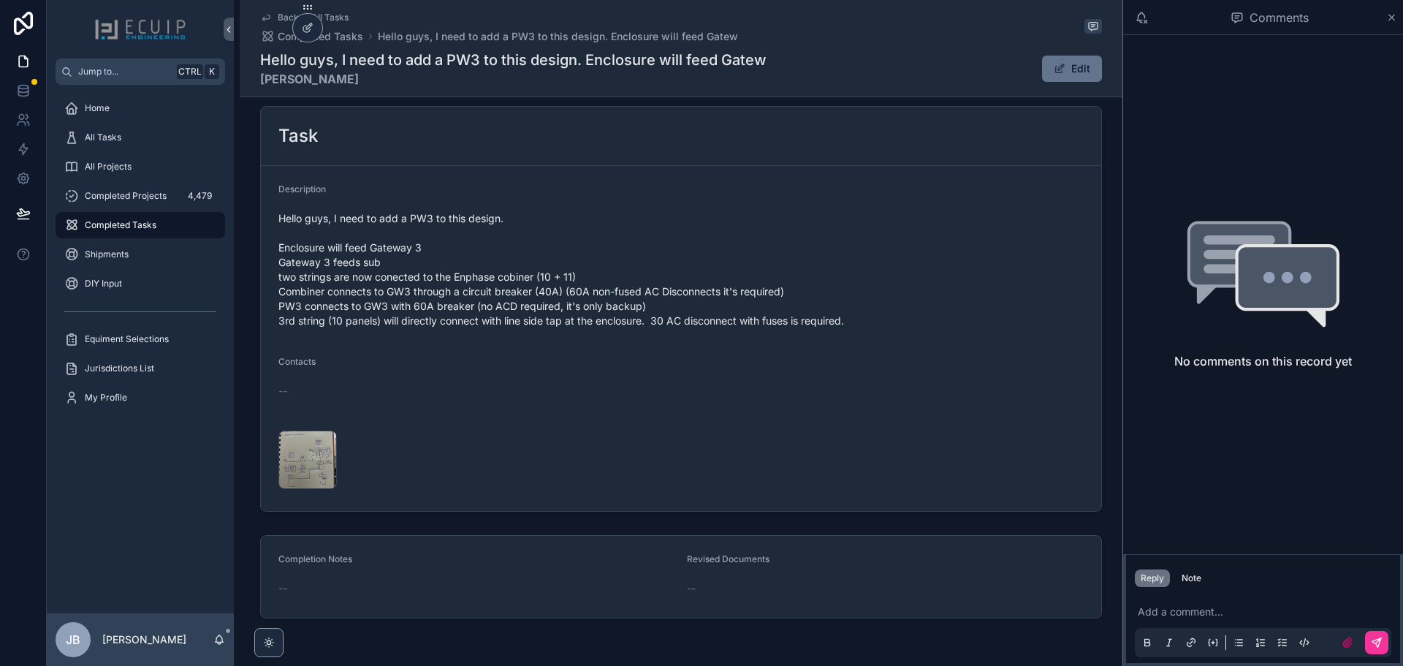
click at [299, 460] on div "WhatsApp-Image-2025-09-29-at-5.41.17-PM .jpeg" at bounding box center [307, 459] width 58 height 58
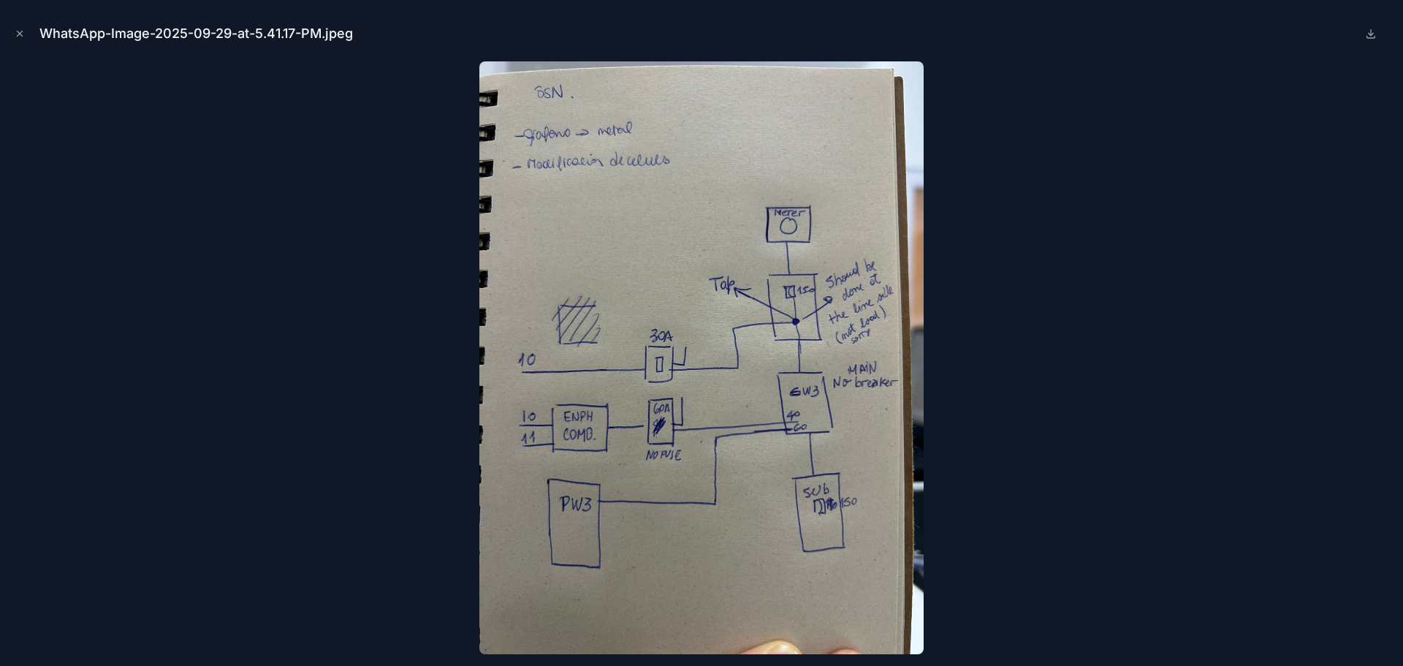
click at [20, 34] on icon "Close modal" at bounding box center [20, 34] width 10 height 10
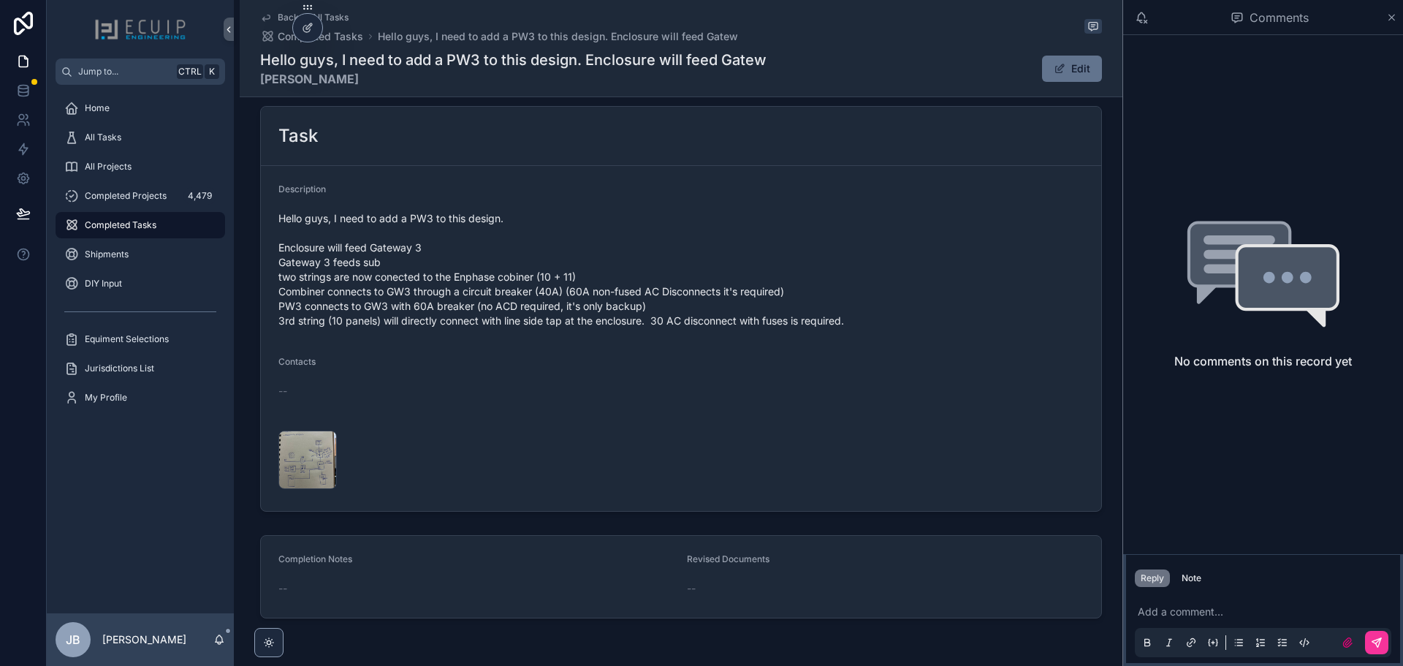
click at [0, 0] on icon "scrollable content" at bounding box center [0, 0] width 0 height 0
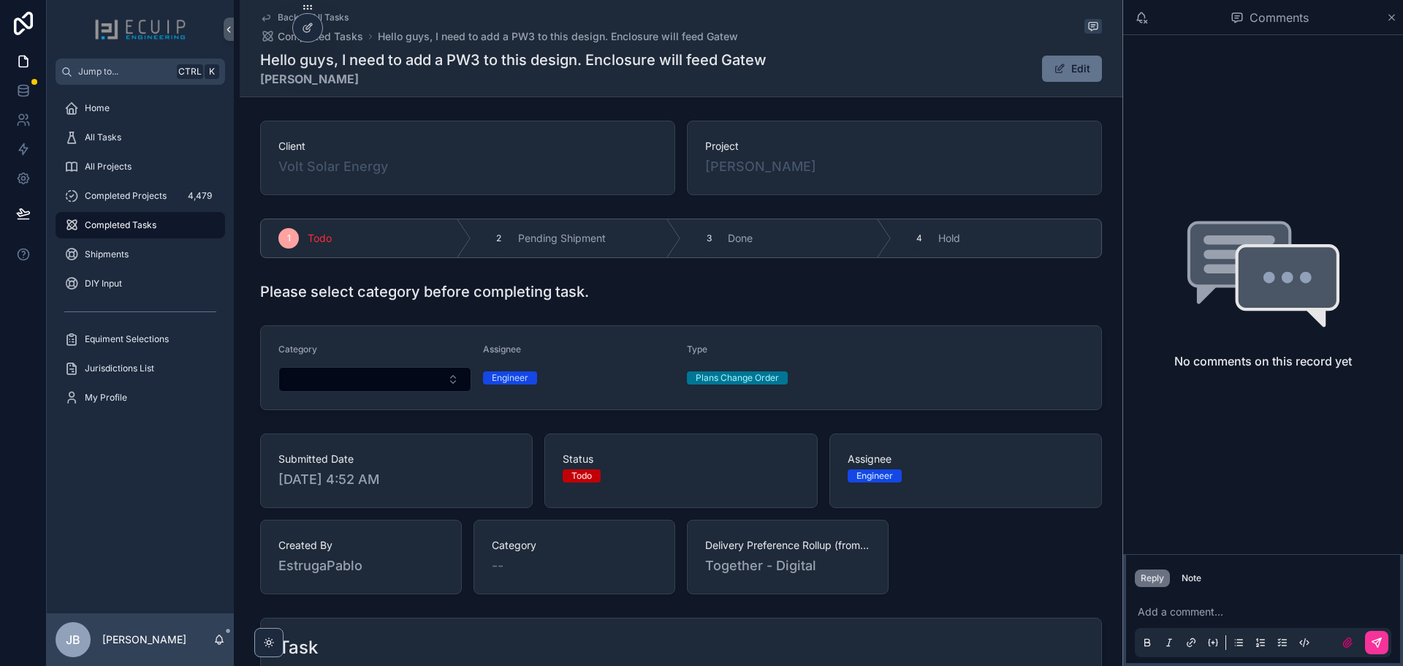
drag, startPoint x: 876, startPoint y: 158, endPoint x: 705, endPoint y: 165, distance: 171.2
click at [705, 165] on div "[PERSON_NAME]" at bounding box center [894, 166] width 379 height 20
copy span "[PERSON_NAME]"
click at [132, 140] on div "All Tasks" at bounding box center [140, 137] width 152 height 23
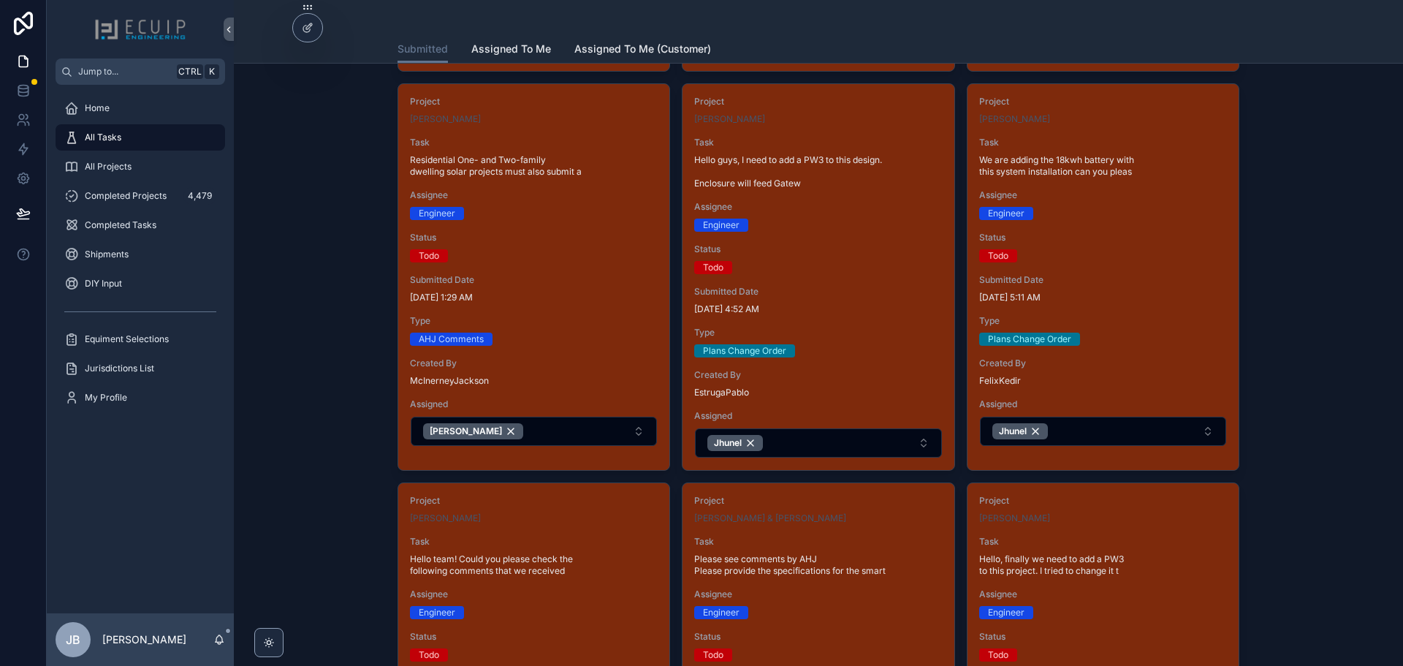
scroll to position [512, 0]
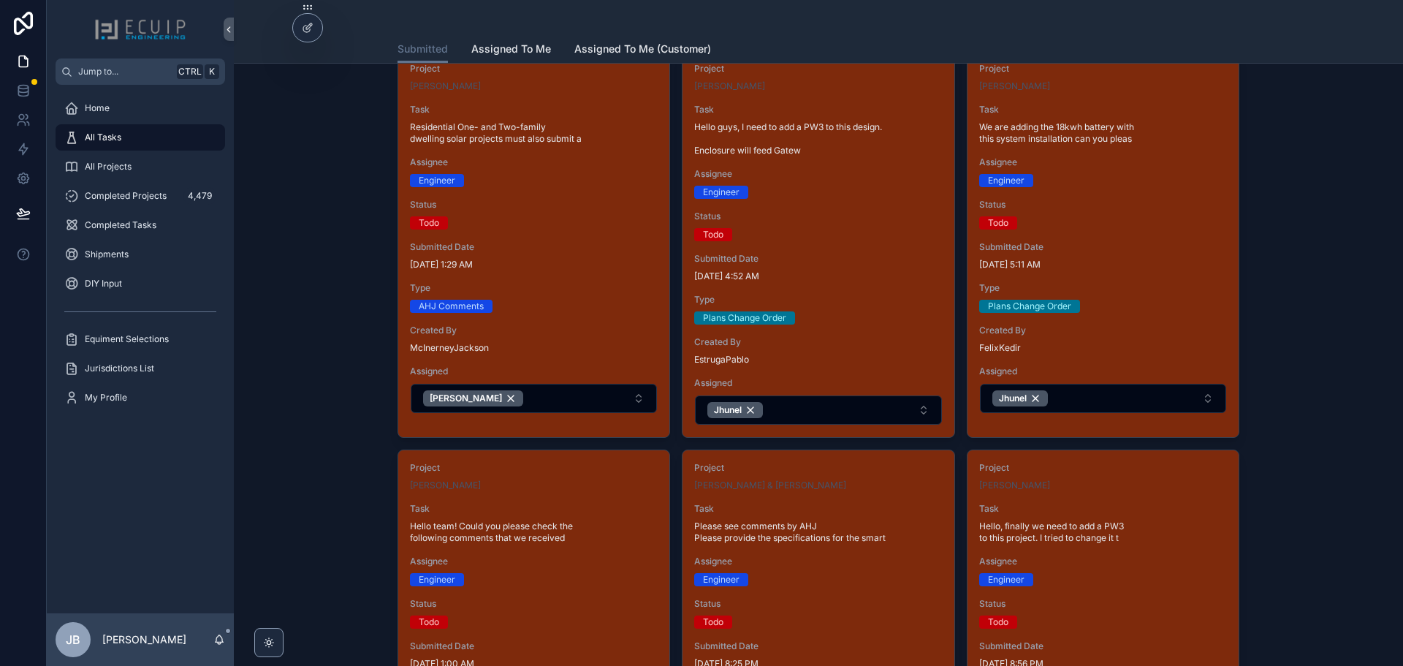
click at [840, 401] on button "Jhunel" at bounding box center [818, 409] width 246 height 29
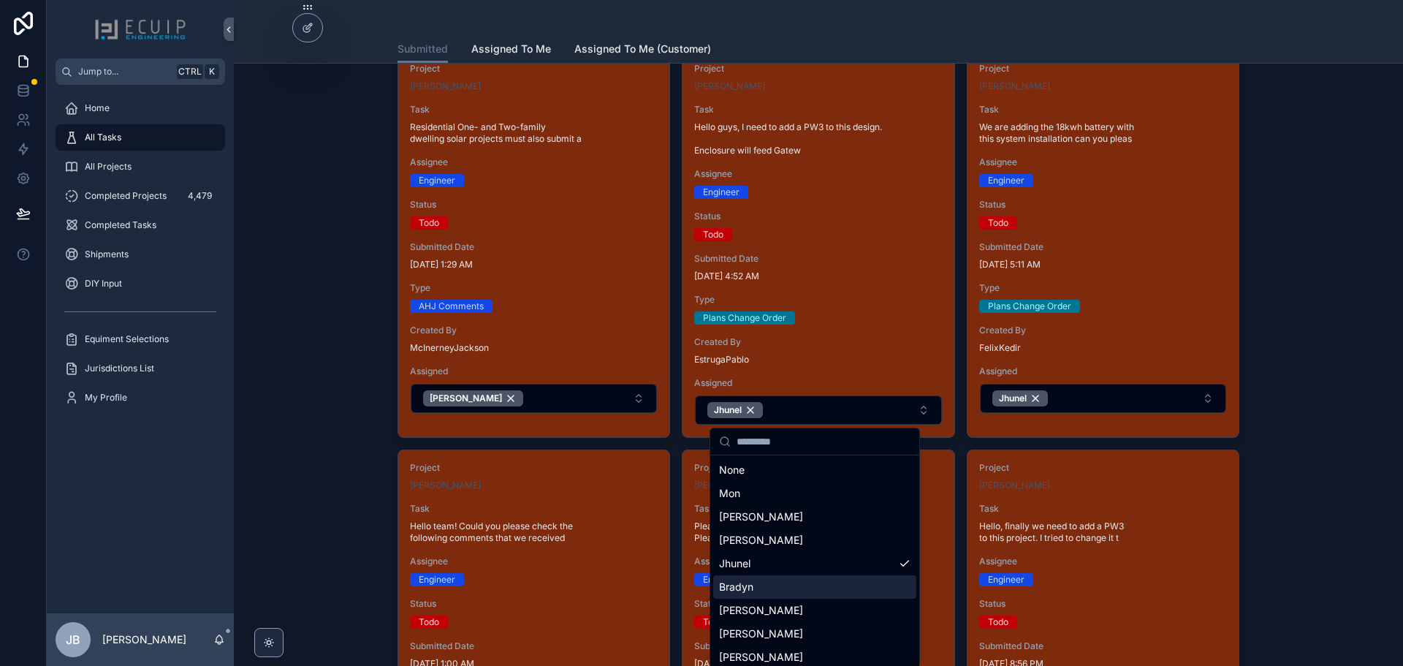
click at [757, 586] on div "Bradyn" at bounding box center [814, 586] width 203 height 23
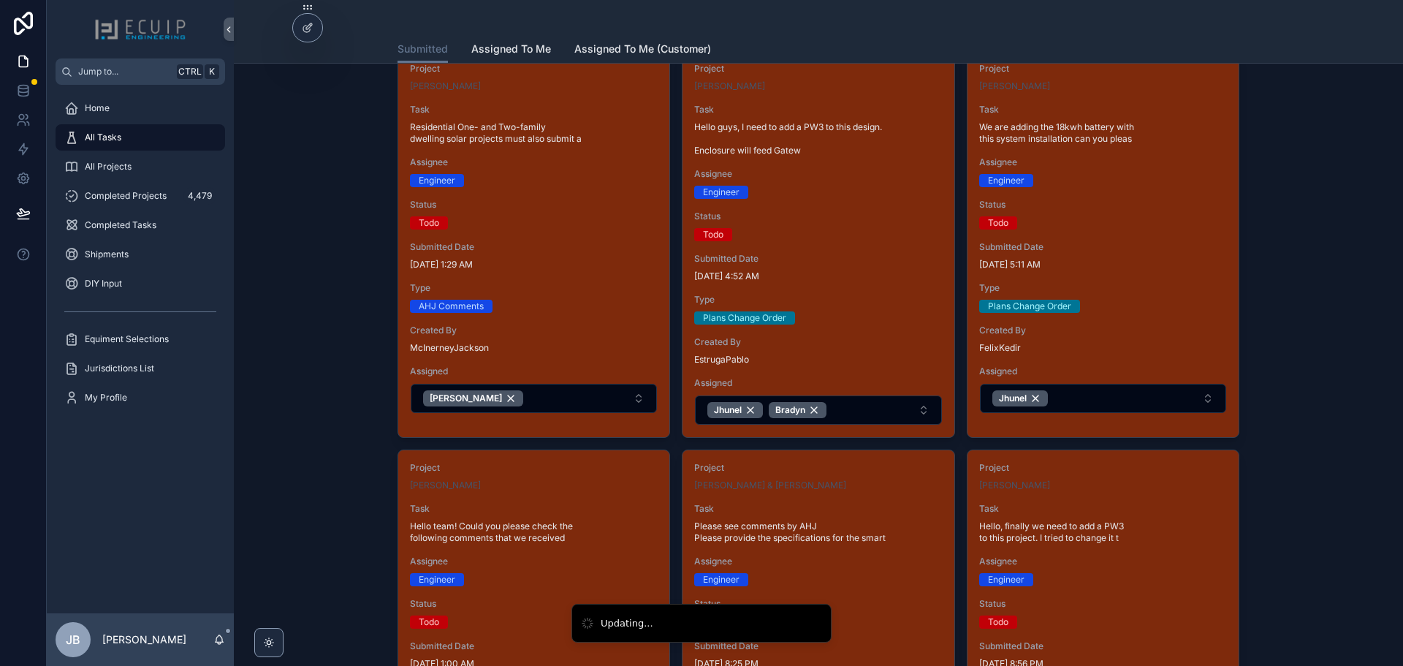
click at [1142, 254] on div "Submitted Date 9/30/2025 5:11 AM" at bounding box center [1103, 255] width 248 height 29
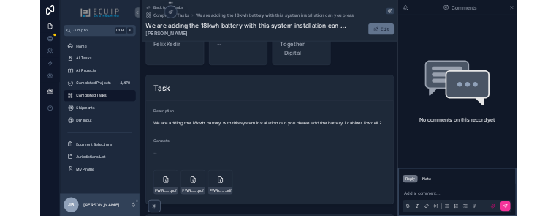
scroll to position [458, 0]
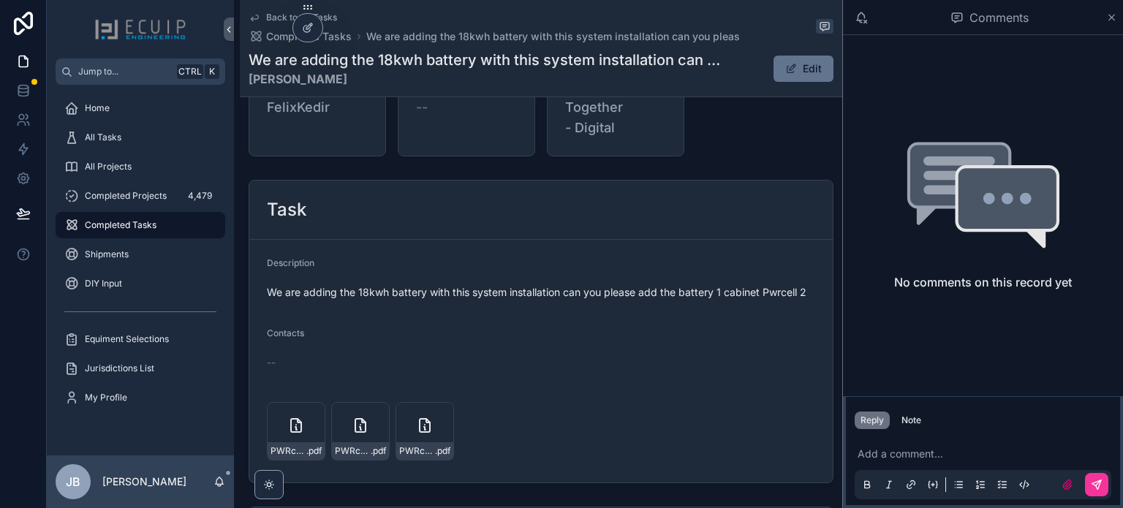
click at [544, 441] on div "PWRcell-2-SDS-Install-Manual .pdf PWRcell-2-Inverter-Install-Manual .pdf PWRcel…" at bounding box center [541, 431] width 548 height 58
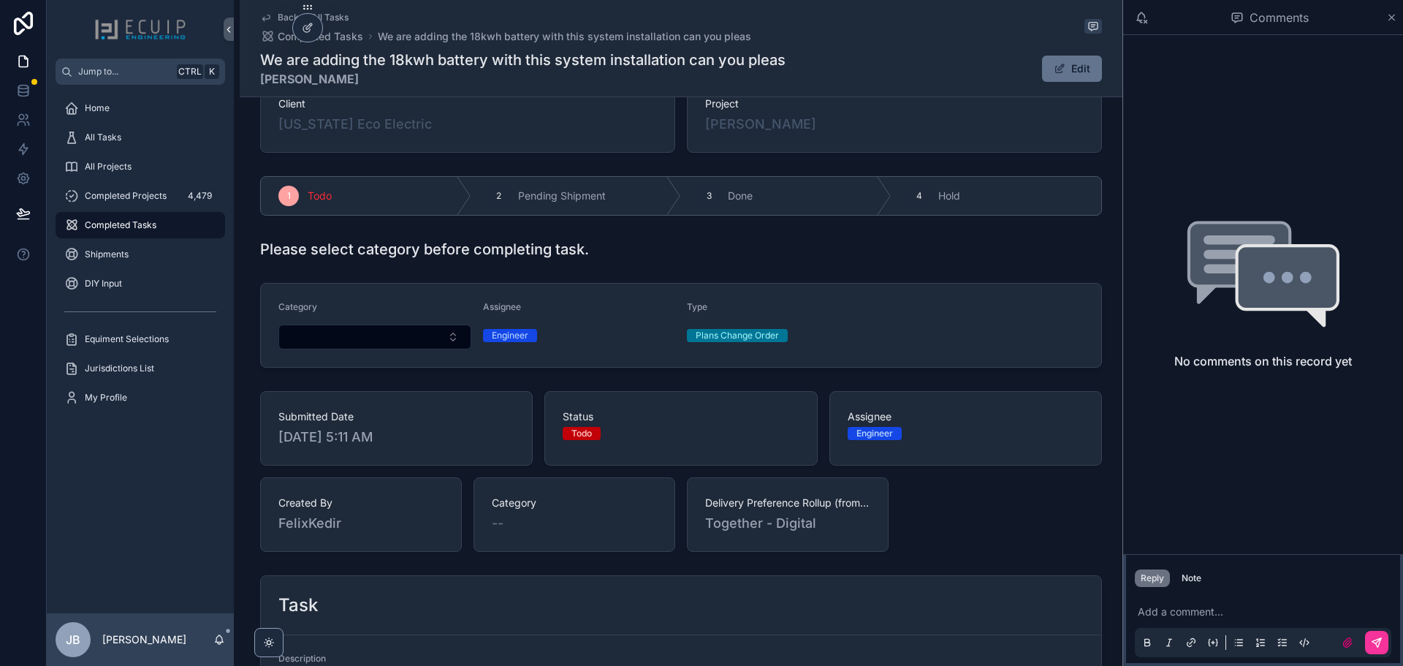
scroll to position [20, 0]
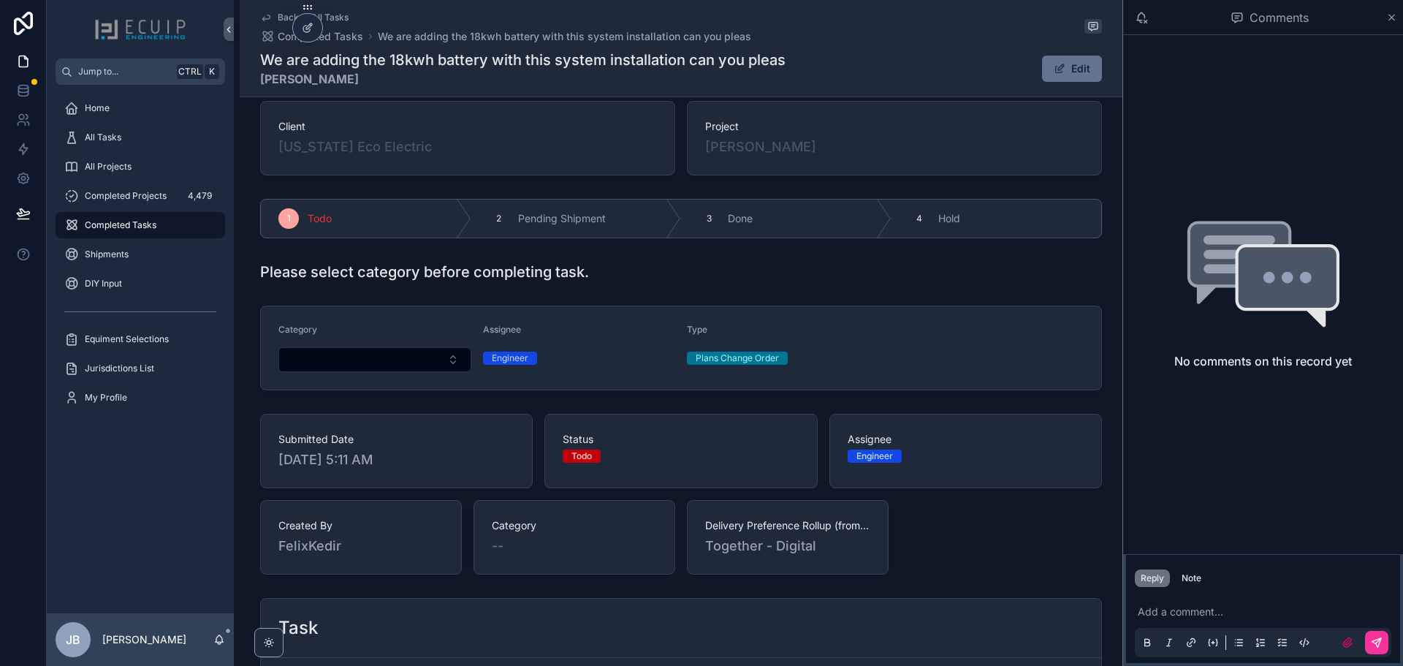
click at [111, 141] on span "All Tasks" at bounding box center [103, 138] width 37 height 12
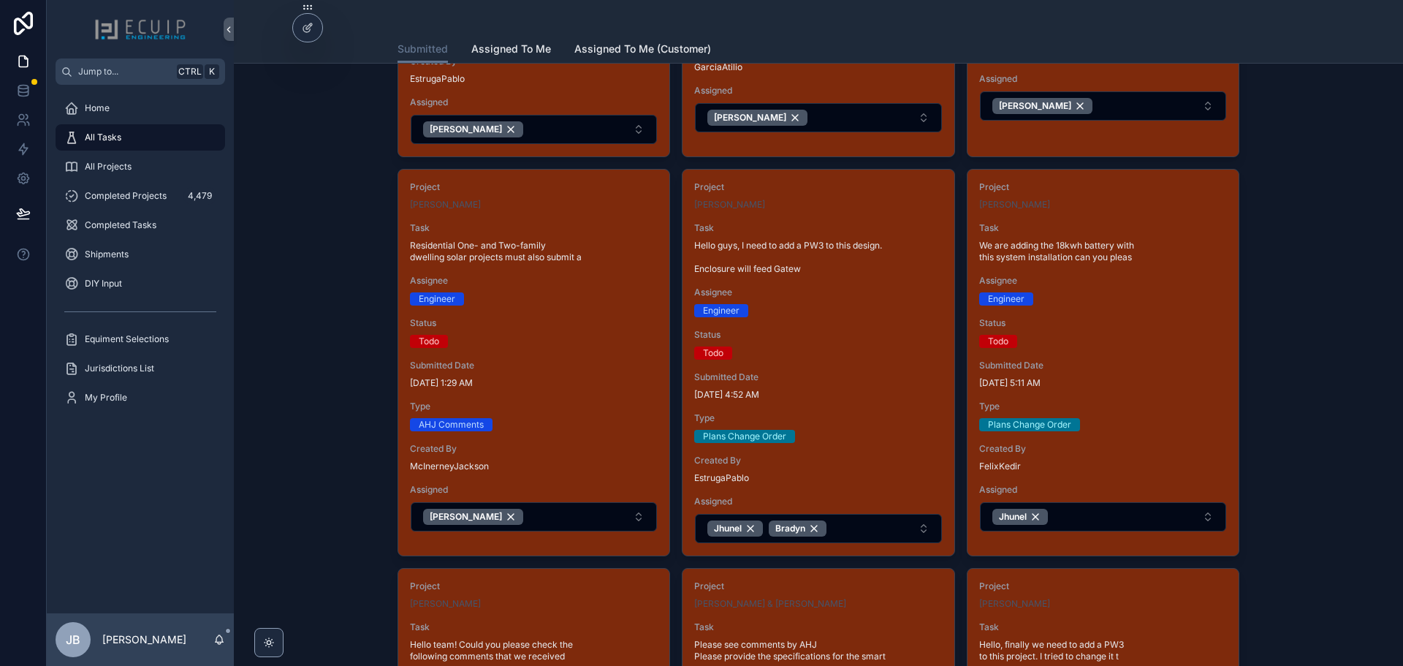
scroll to position [365, 0]
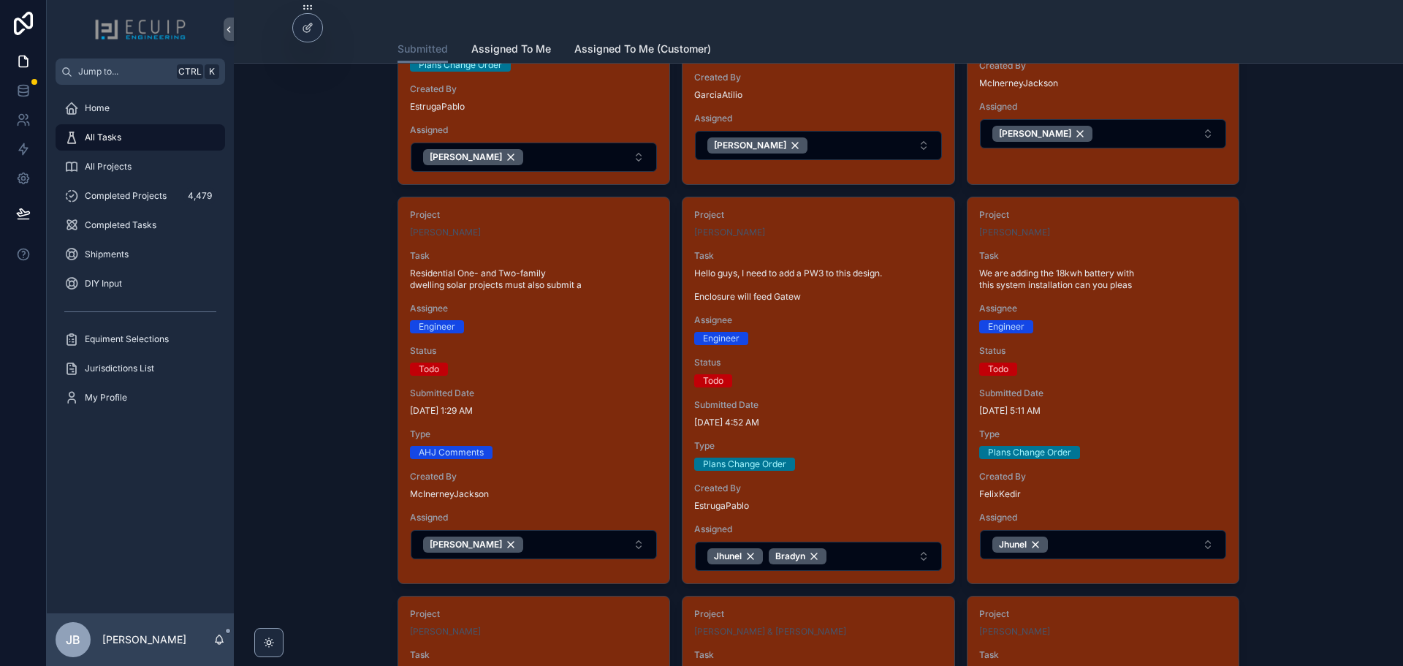
click at [1077, 534] on button "Jhunel" at bounding box center [1103, 544] width 246 height 29
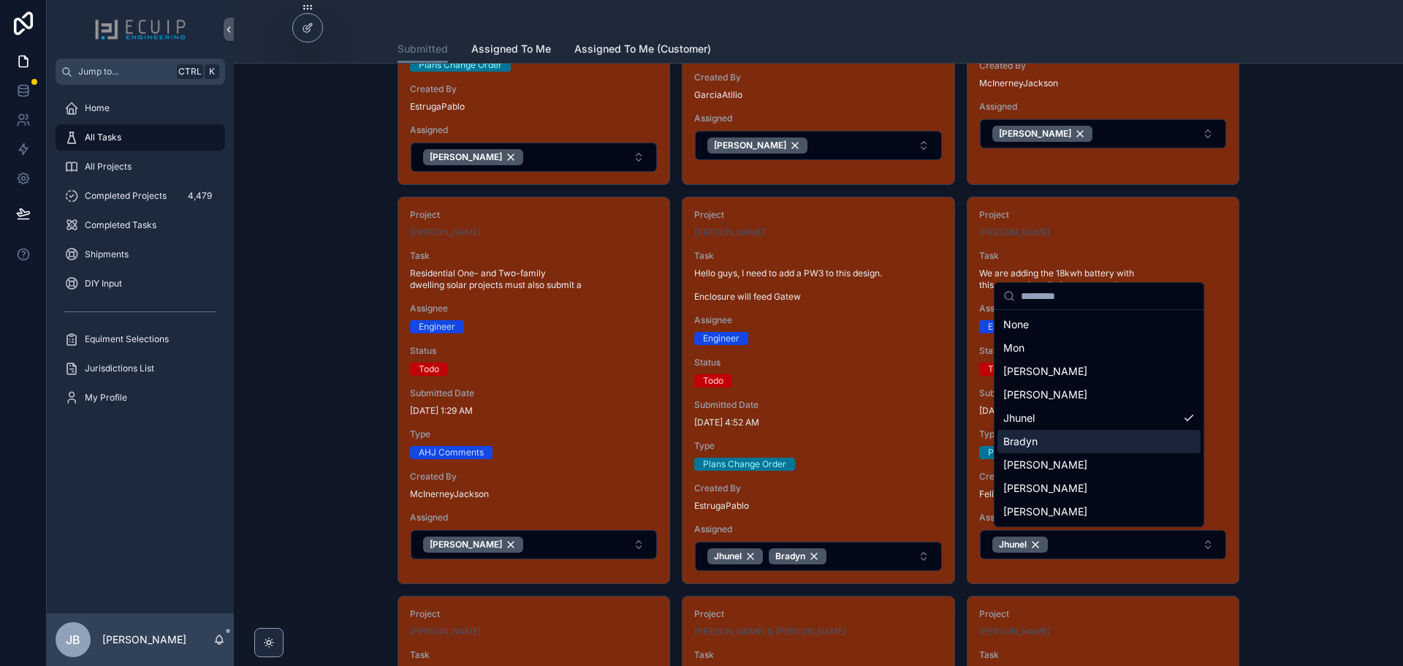
click at [1066, 445] on div "Bradyn" at bounding box center [1099, 441] width 203 height 23
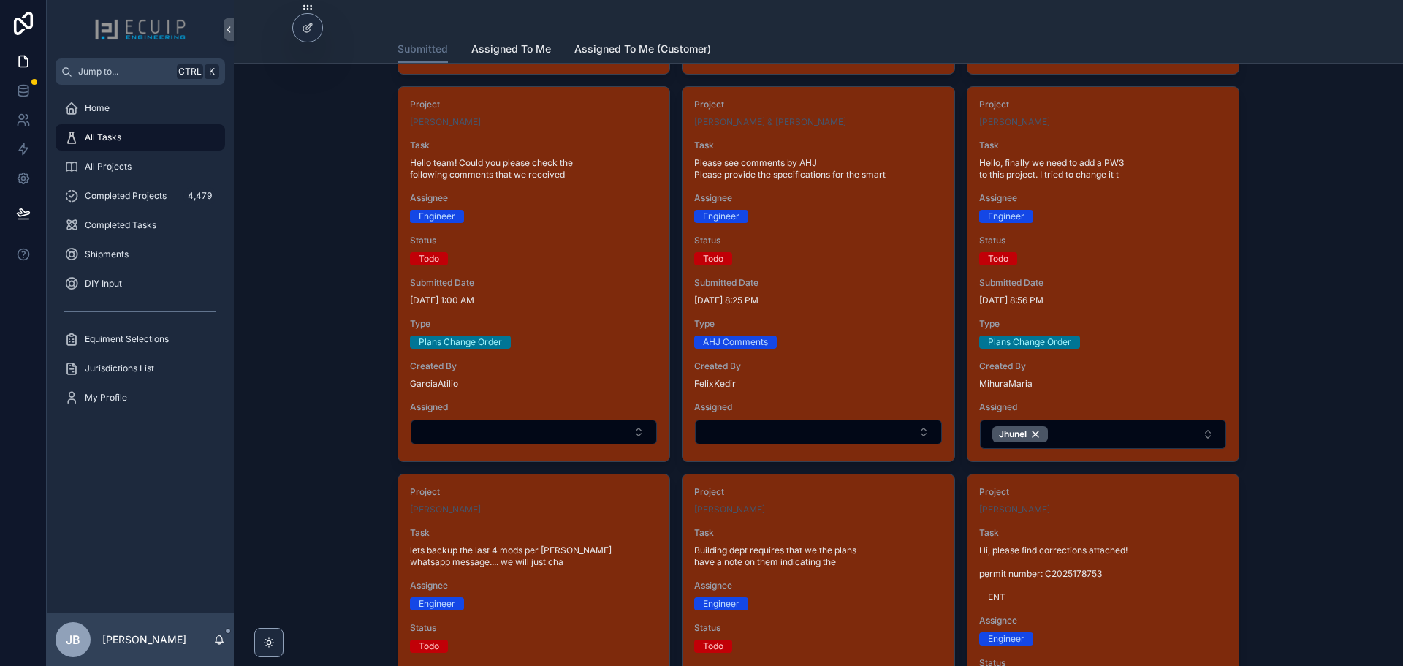
scroll to position [877, 0]
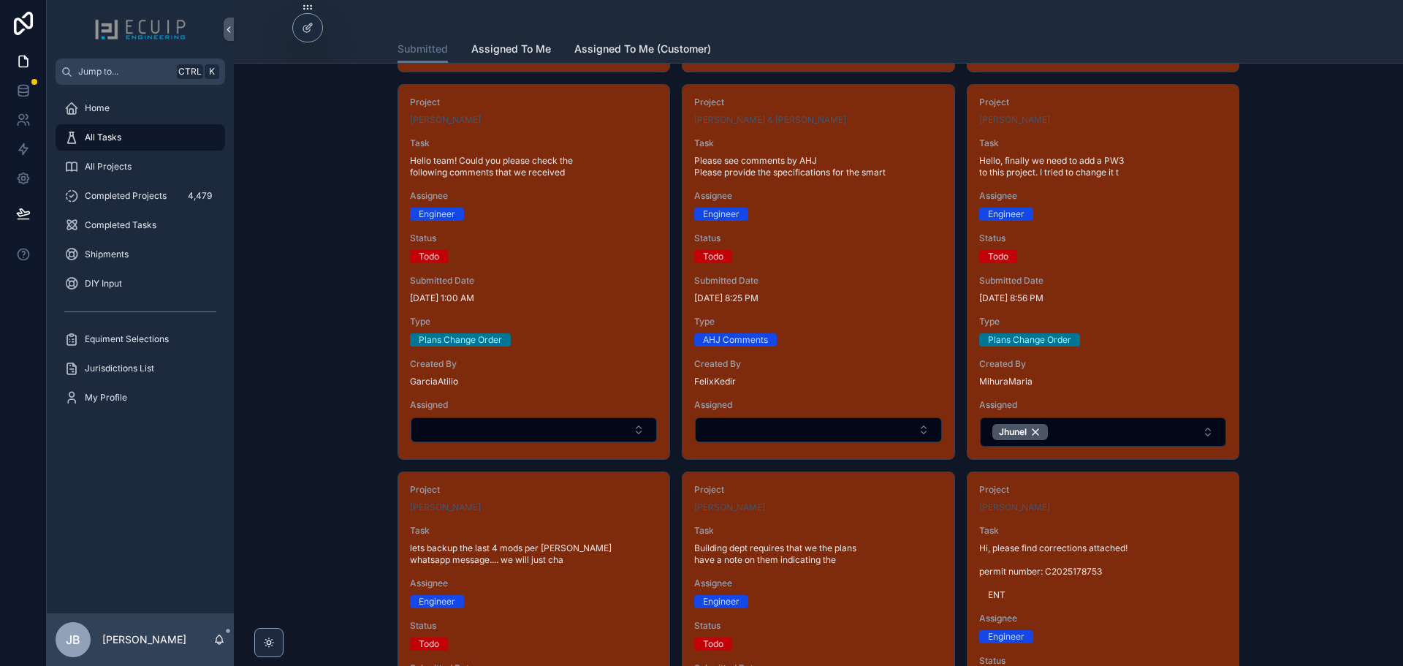
click at [1113, 325] on span "Type" at bounding box center [1103, 322] width 248 height 12
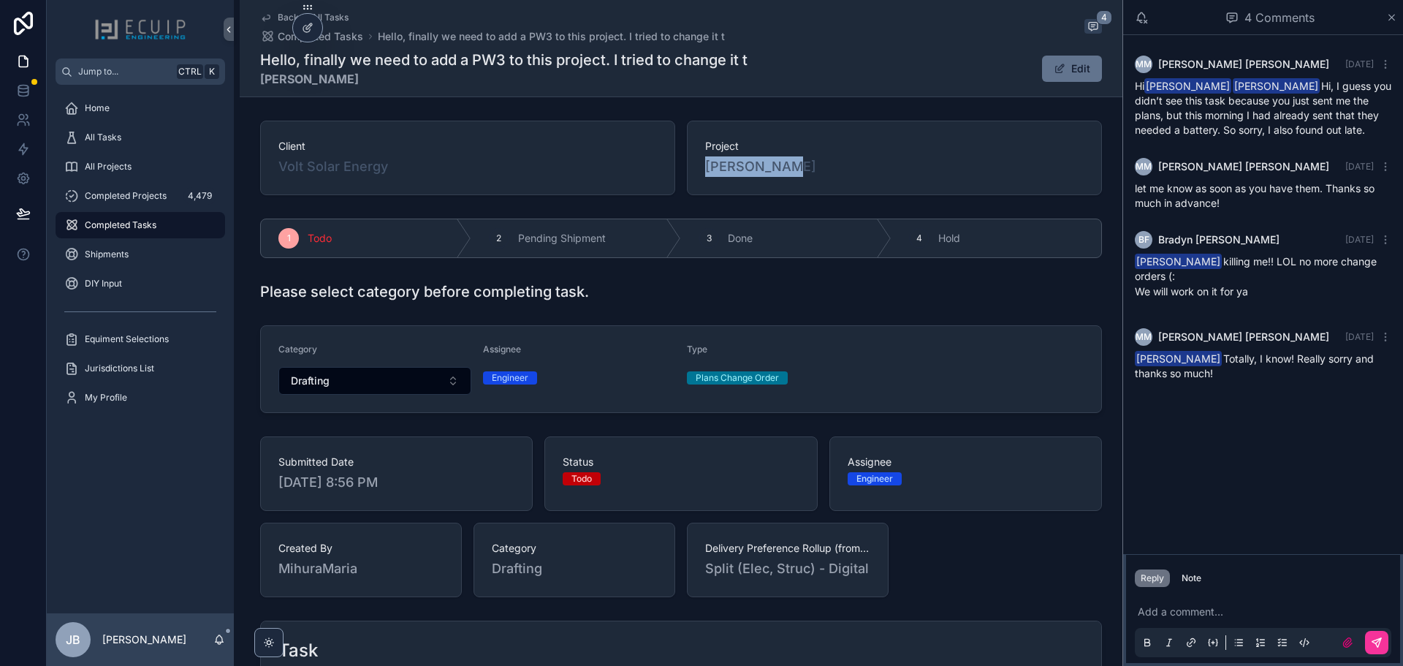
drag, startPoint x: 774, startPoint y: 172, endPoint x: 703, endPoint y: 172, distance: 70.9
click at [705, 172] on div "[PERSON_NAME]" at bounding box center [894, 166] width 379 height 20
copy span "[PERSON_NAME]"
